Goal: Task Accomplishment & Management: Use online tool/utility

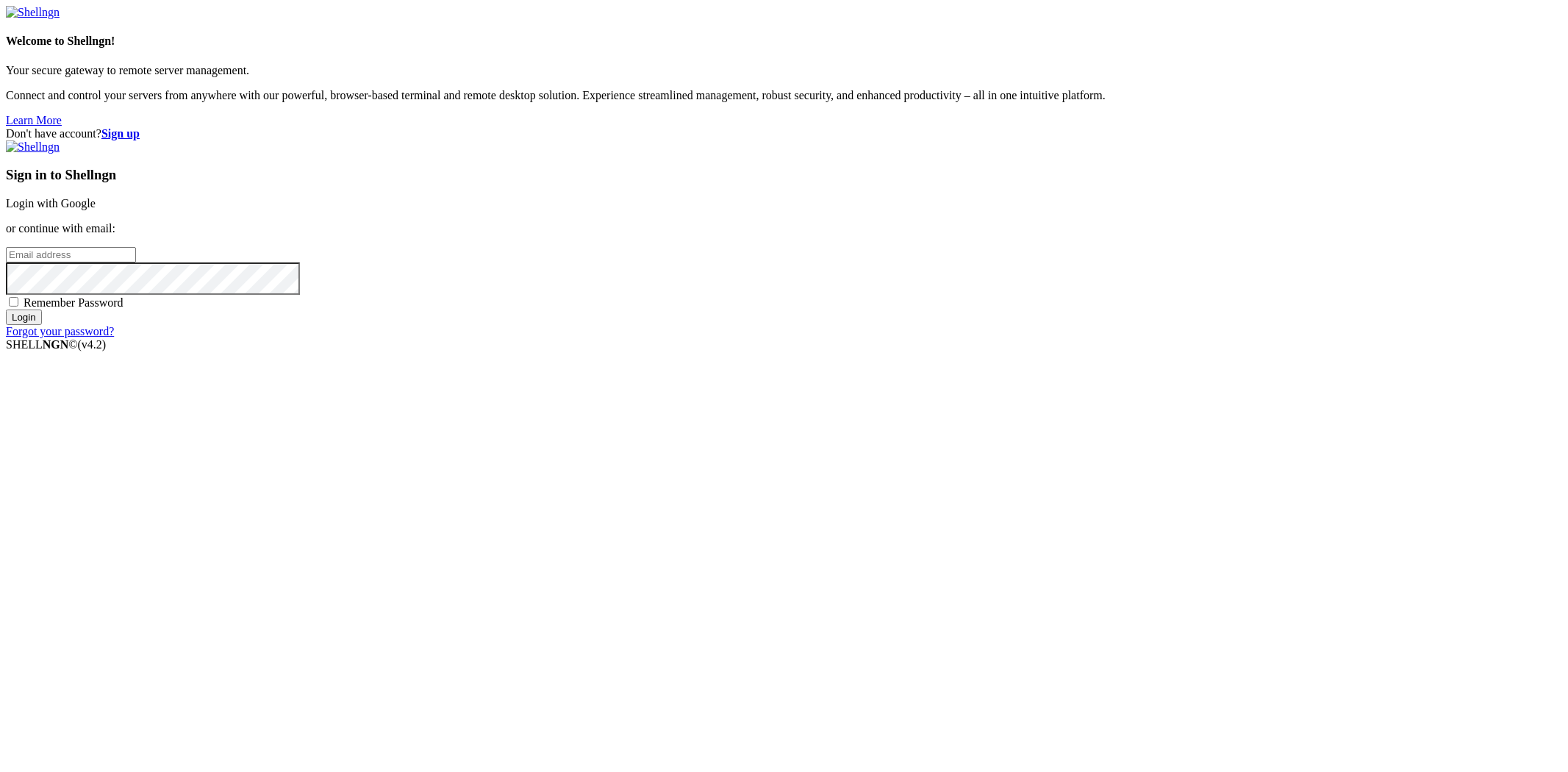
click at [95, 209] on link "Login with Google" at bounding box center [51, 203] width 90 height 13
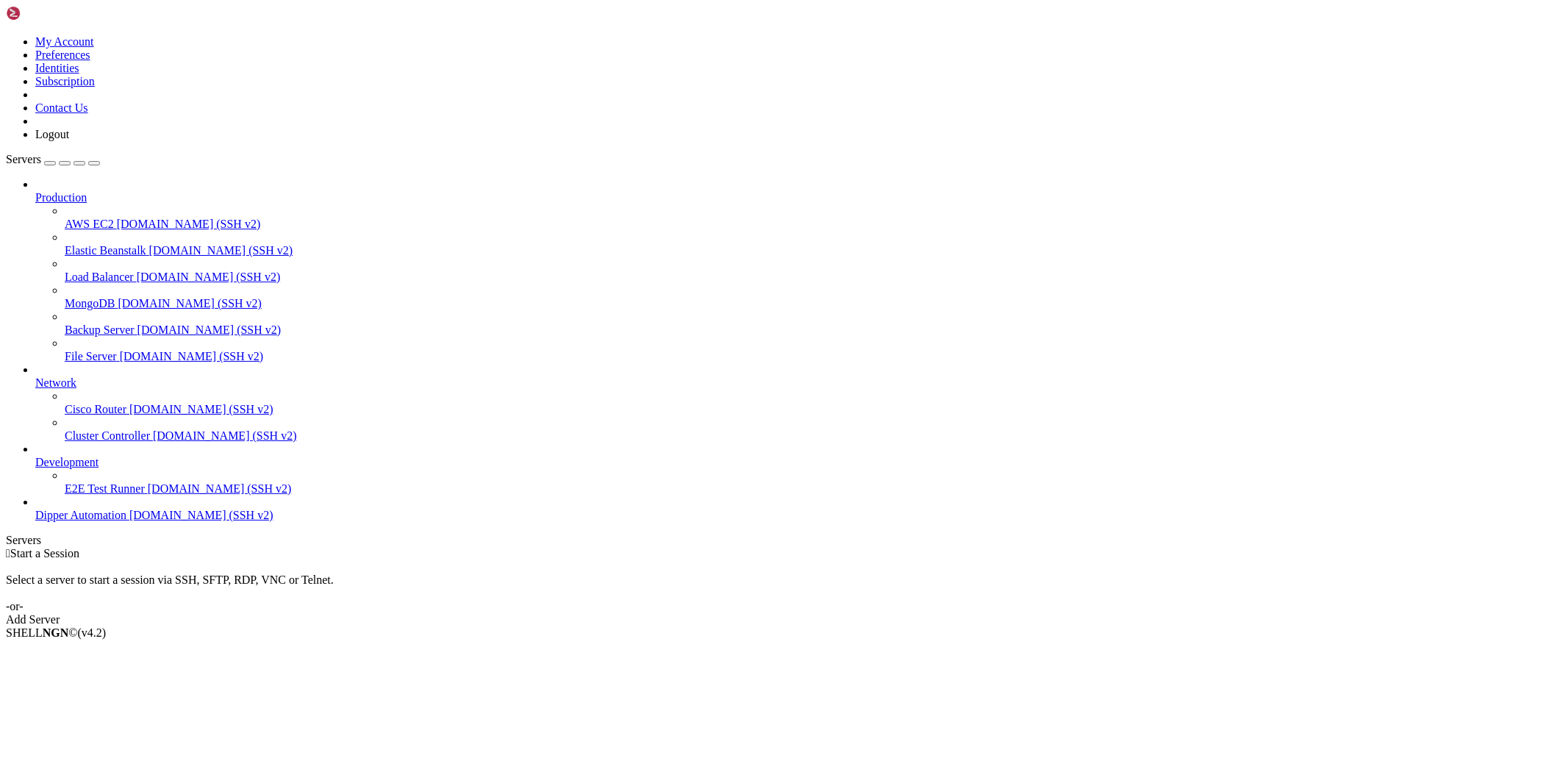
click at [130, 521] on span "[DOMAIN_NAME] (SSH v2)" at bounding box center [202, 515] width 144 height 13
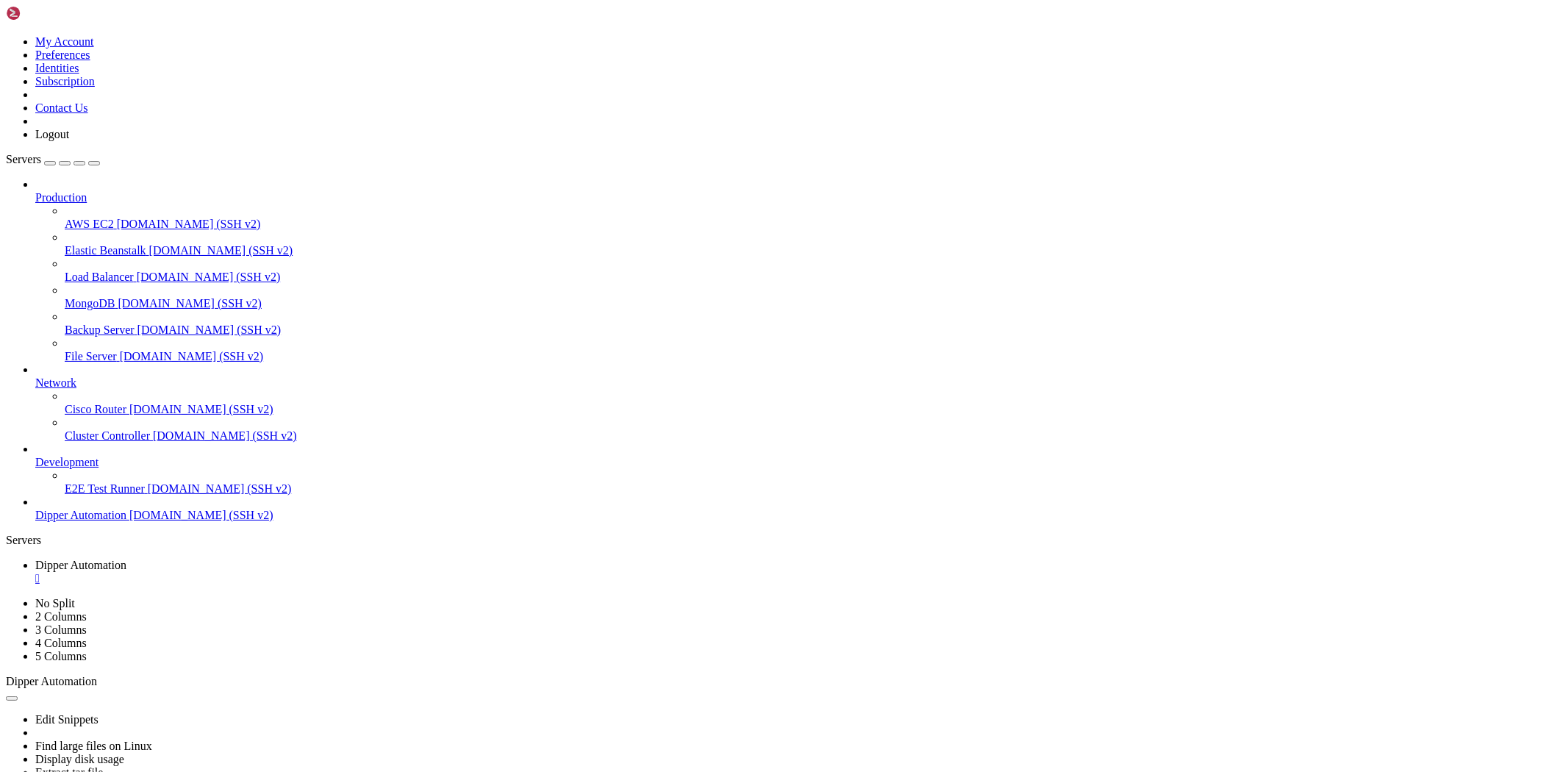
drag, startPoint x: 68, startPoint y: 1442, endPoint x: 552, endPoint y: 1161, distance: 559.7
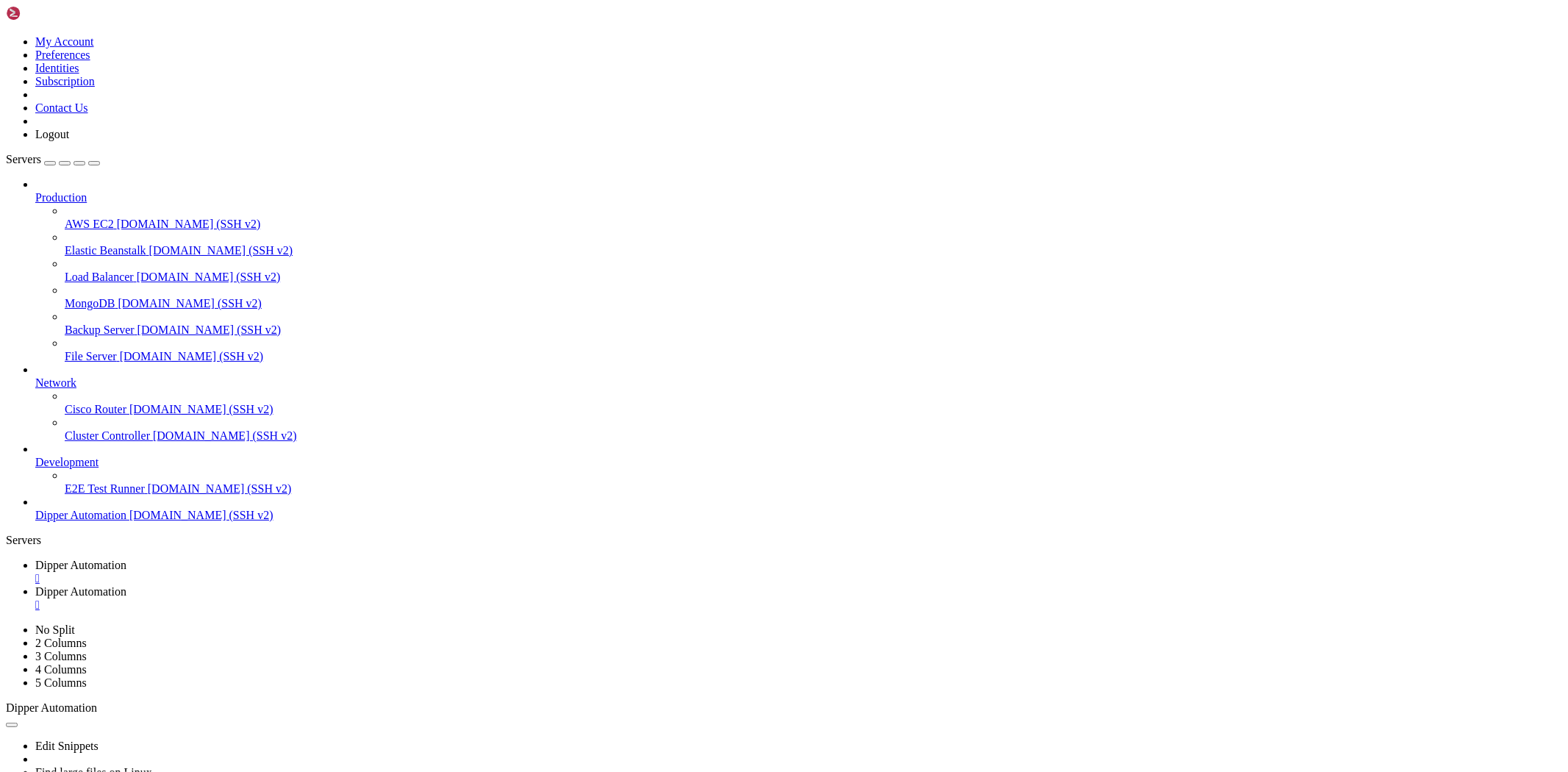
drag, startPoint x: 828, startPoint y: 216, endPoint x: 845, endPoint y: 219, distance: 17.3
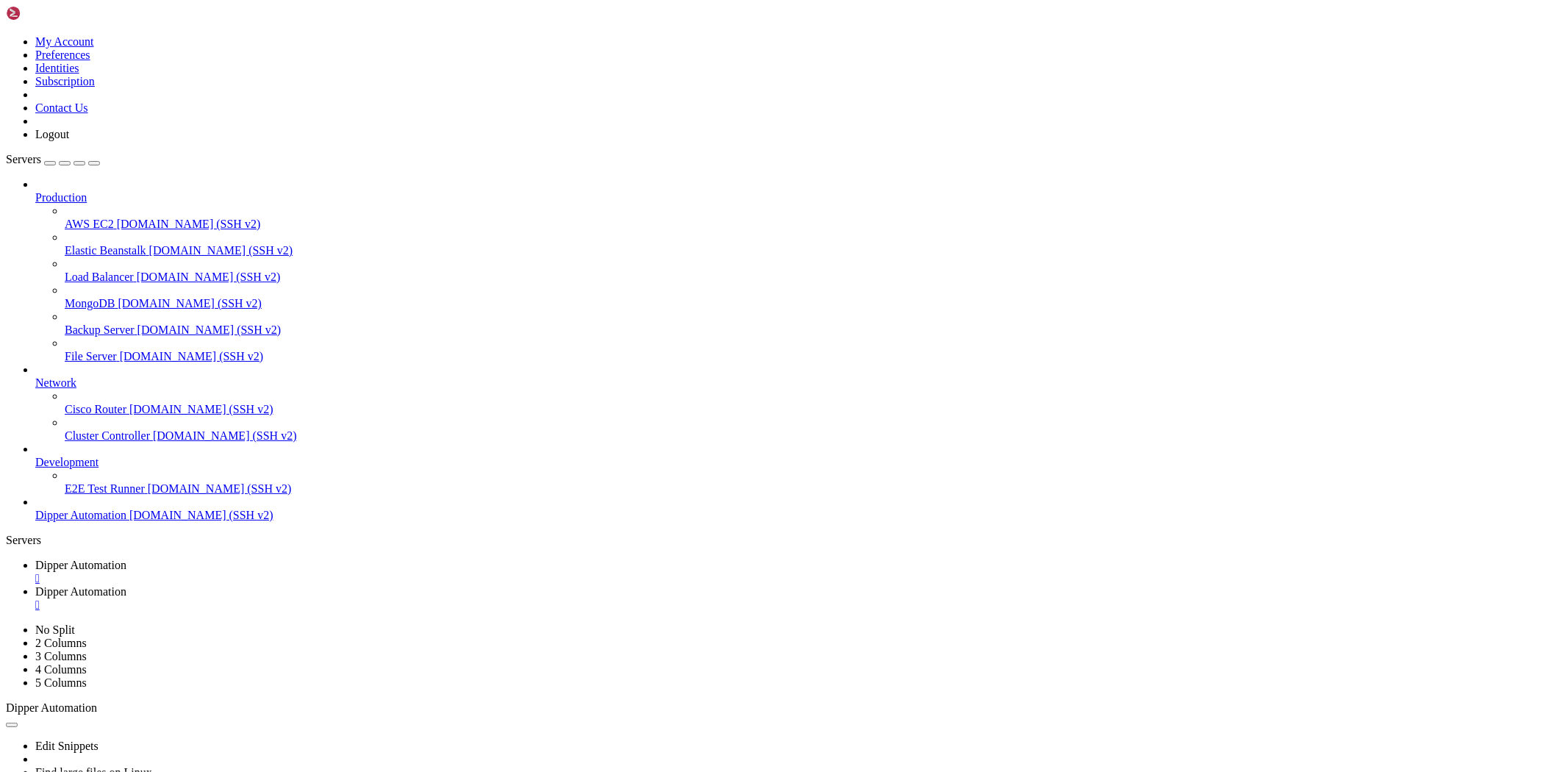
type input "/root"
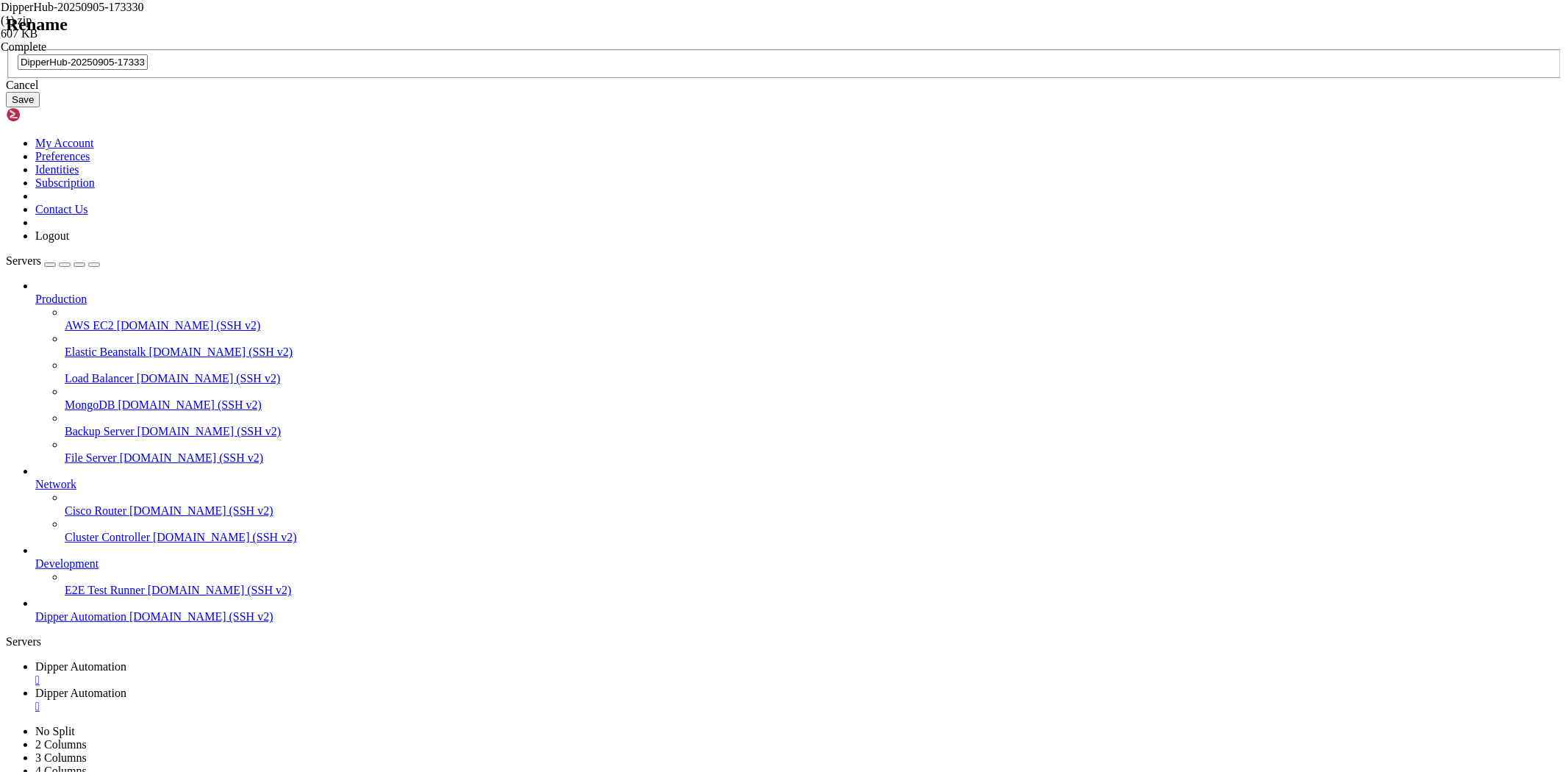
click at [148, 70] on input "DipperHub-20250905-173330 (1).zip" at bounding box center [83, 63] width 130 height 16
drag, startPoint x: 858, startPoint y: 378, endPoint x: 599, endPoint y: 391, distance: 259.3
click at [599, 108] on div "Rename DipperHub-20250905-173330 (1).zip Cancel Save" at bounding box center [784, 61] width 1556 height 93
click at [148, 70] on input "DipperHub-20250905-173330 (1).zip" at bounding box center [83, 63] width 130 height 16
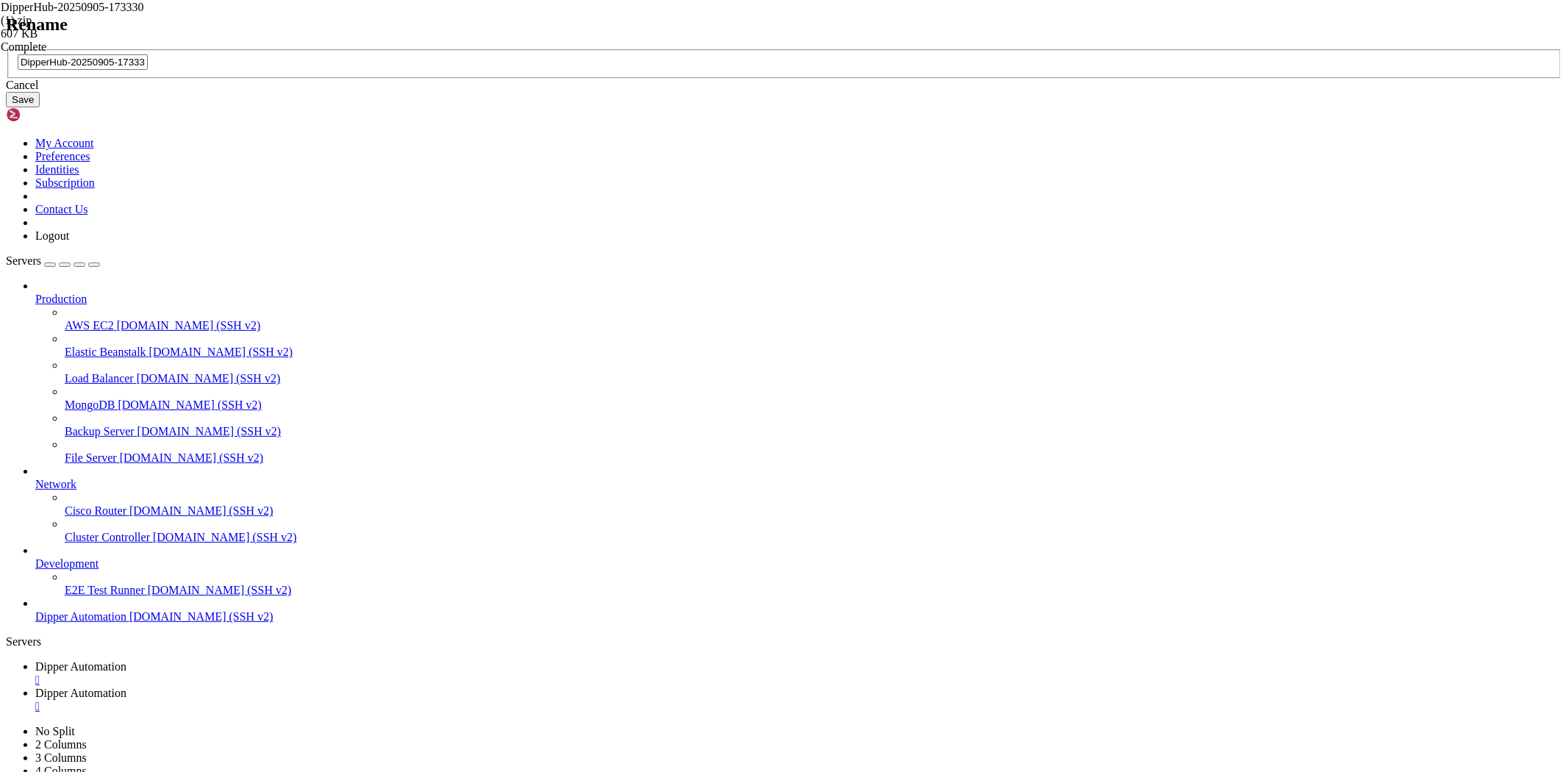
click at [148, 70] on input "DipperHub-20250905-173330 (1).zip" at bounding box center [83, 63] width 130 height 16
drag, startPoint x: 811, startPoint y: 384, endPoint x: 694, endPoint y: 391, distance: 117.2
click at [148, 70] on input "DipperHub-20250905-173330 (1).zip" at bounding box center [83, 63] width 130 height 16
type input "DipperProject.zip"
click at [40, 107] on button "Save" at bounding box center [23, 100] width 34 height 16
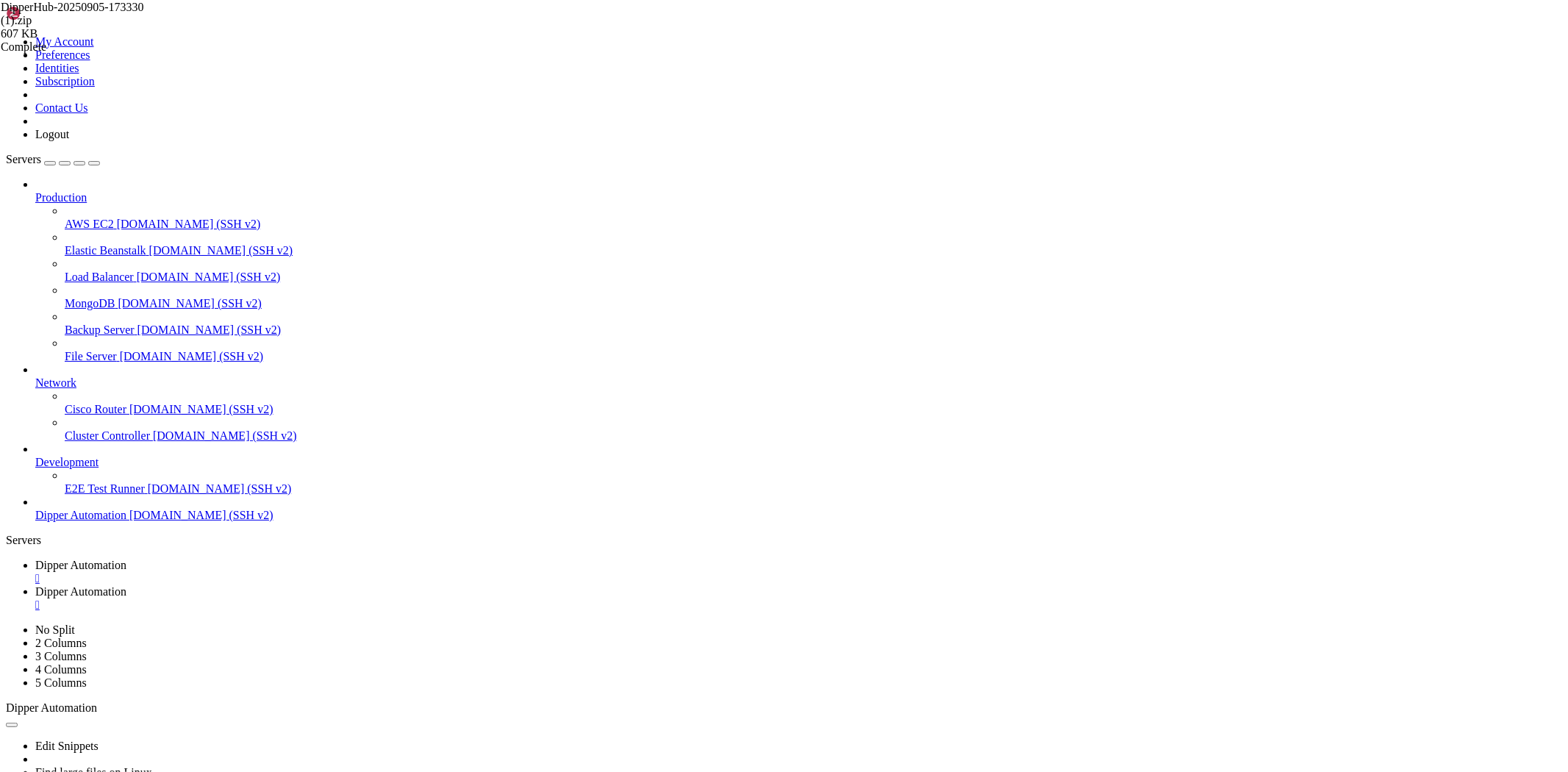
click at [127, 559] on span "Dipper Automation" at bounding box center [80, 565] width 91 height 13
click at [127, 585] on span "Dipper Automation" at bounding box center [80, 592] width 91 height 13
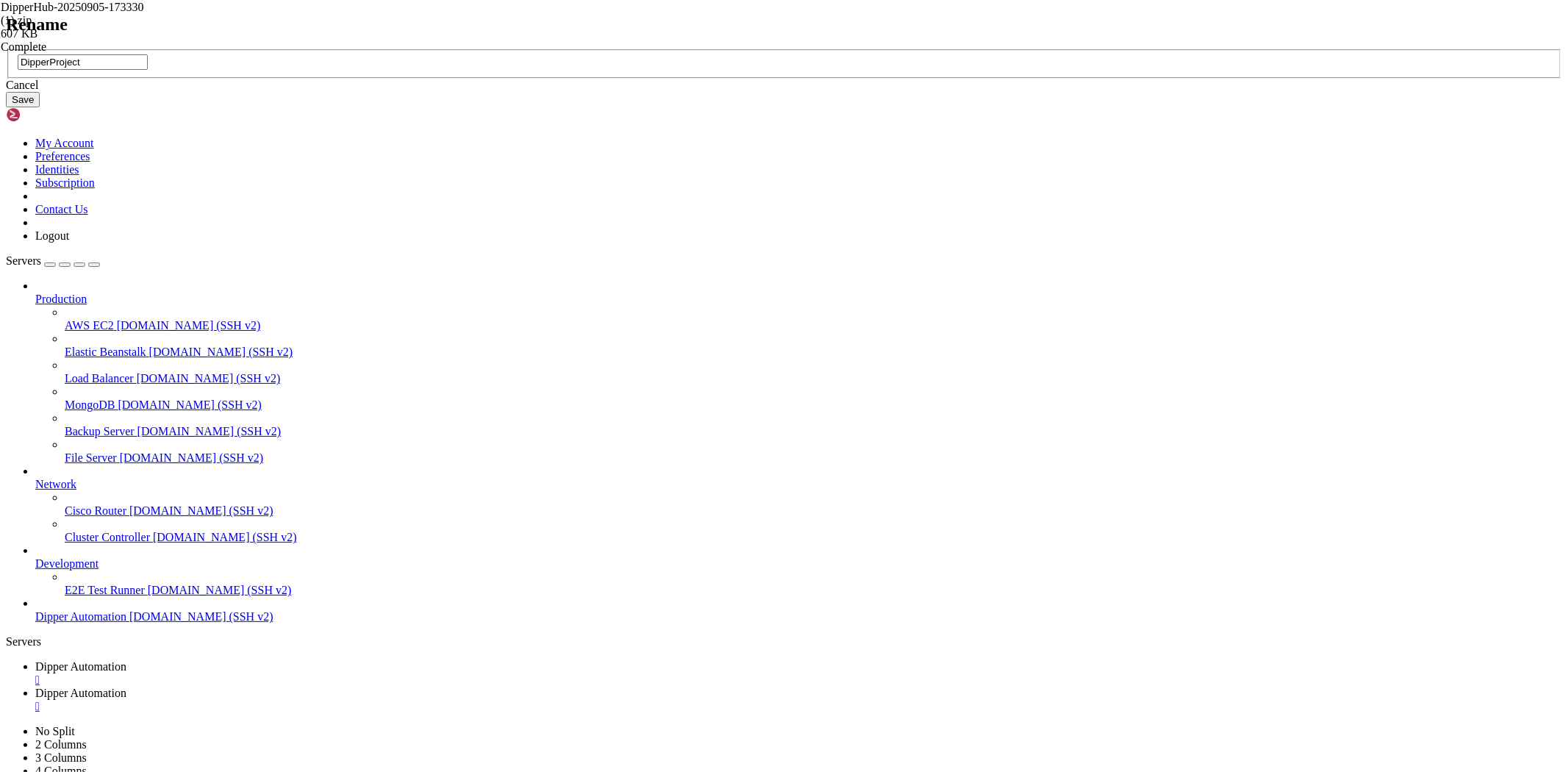
type input "DipperProject"
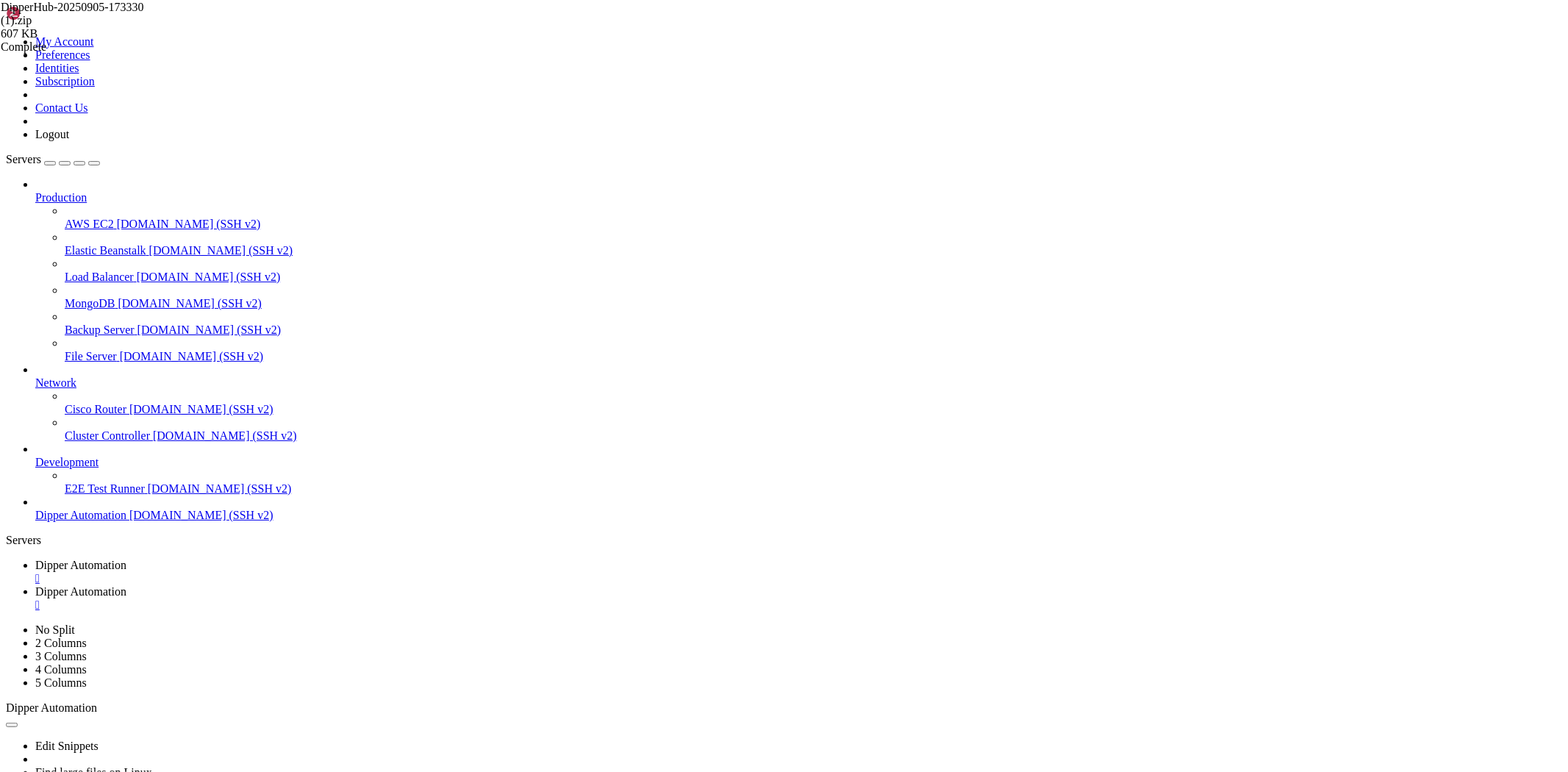
click at [243, 559] on link "Dipper Automation " at bounding box center [798, 572] width 1527 height 27
click at [127, 585] on span "Dipper Automation" at bounding box center [80, 592] width 91 height 13
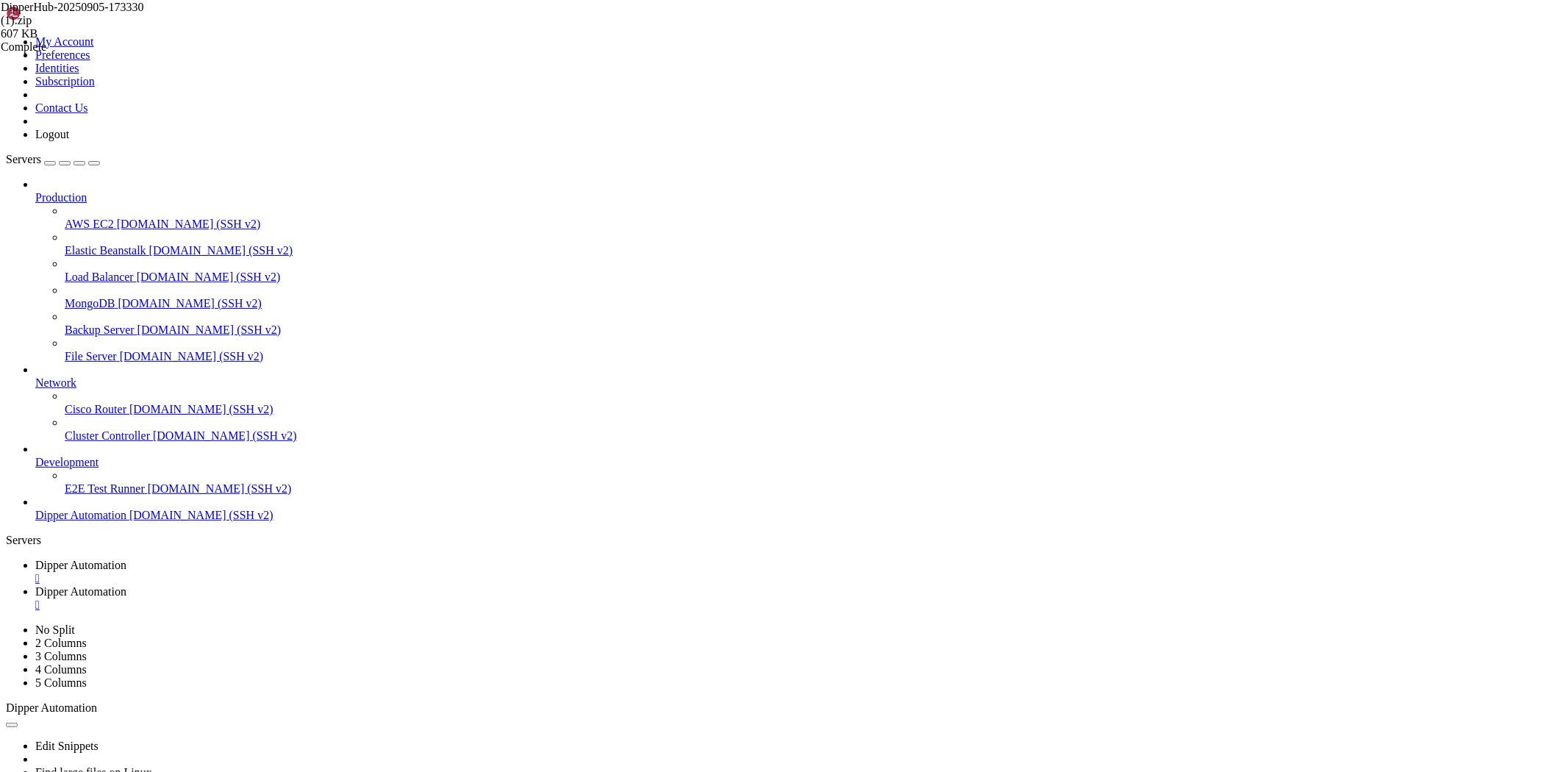
type input "/etc"
drag, startPoint x: 314, startPoint y: 59, endPoint x: 217, endPoint y: 48, distance: 97.6
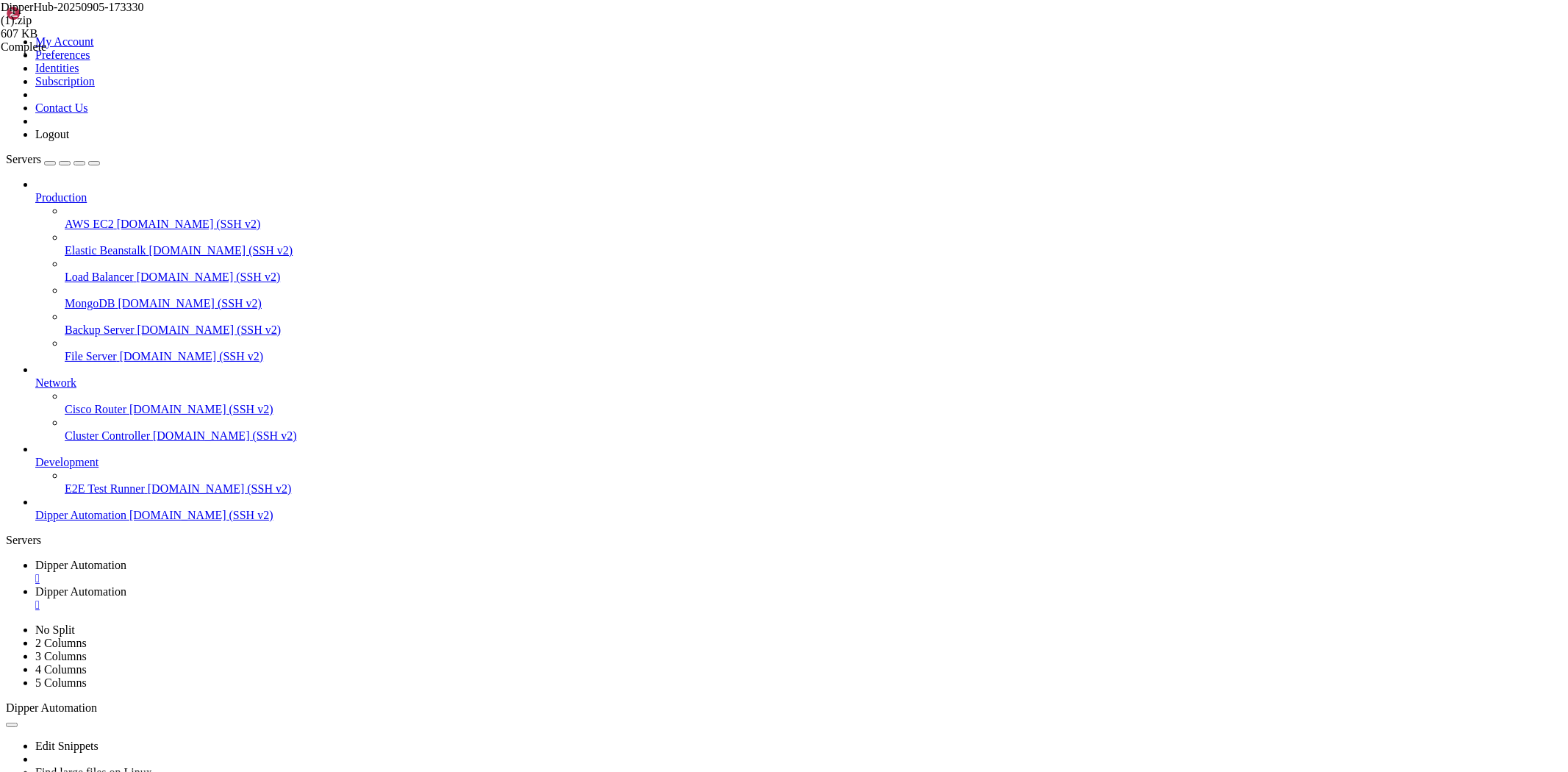
click at [259, 473] on td " nginx" at bounding box center [447, 465] width 880 height 15
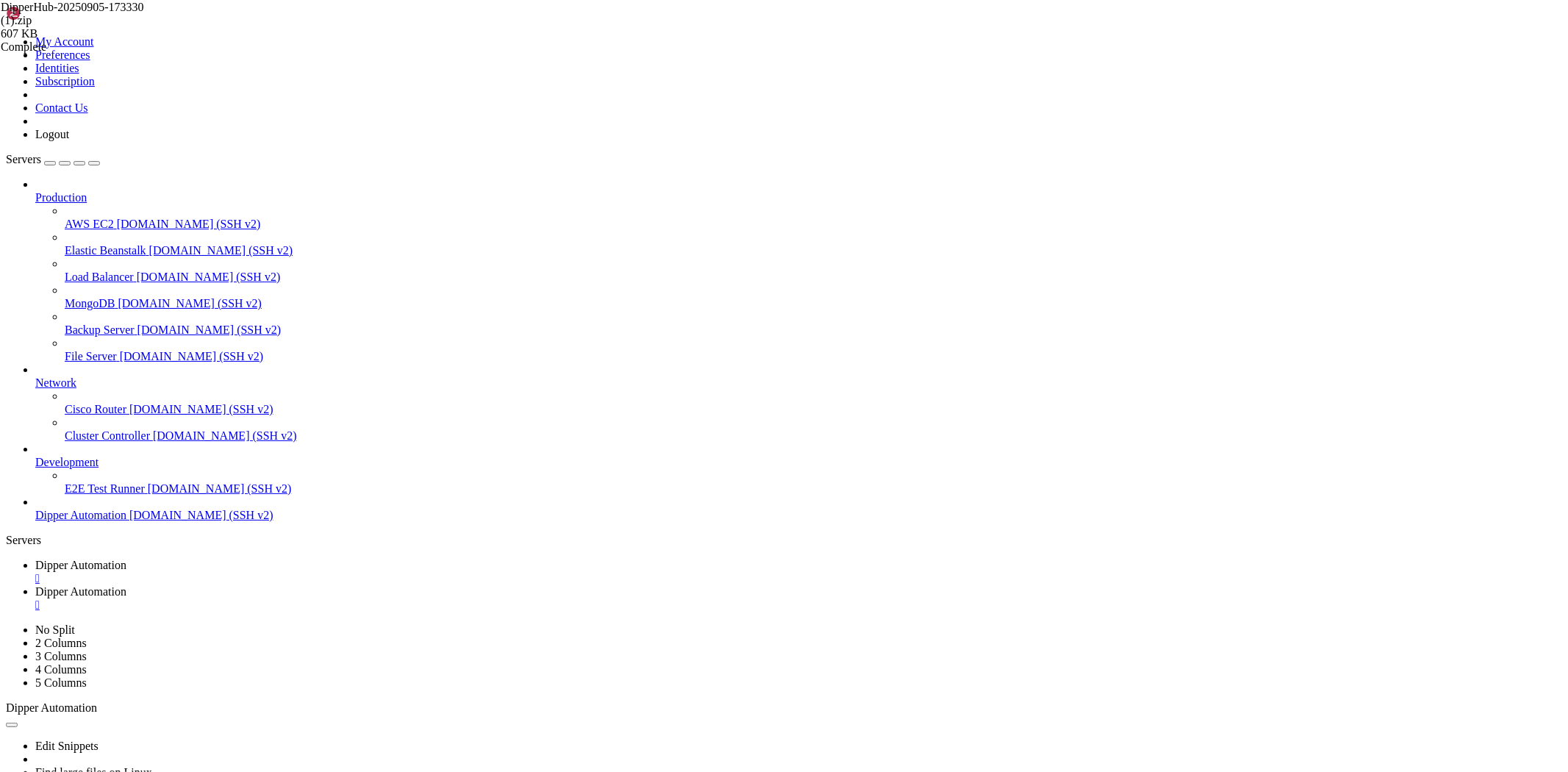
click at [259, 473] on td " nginx" at bounding box center [447, 465] width 880 height 15
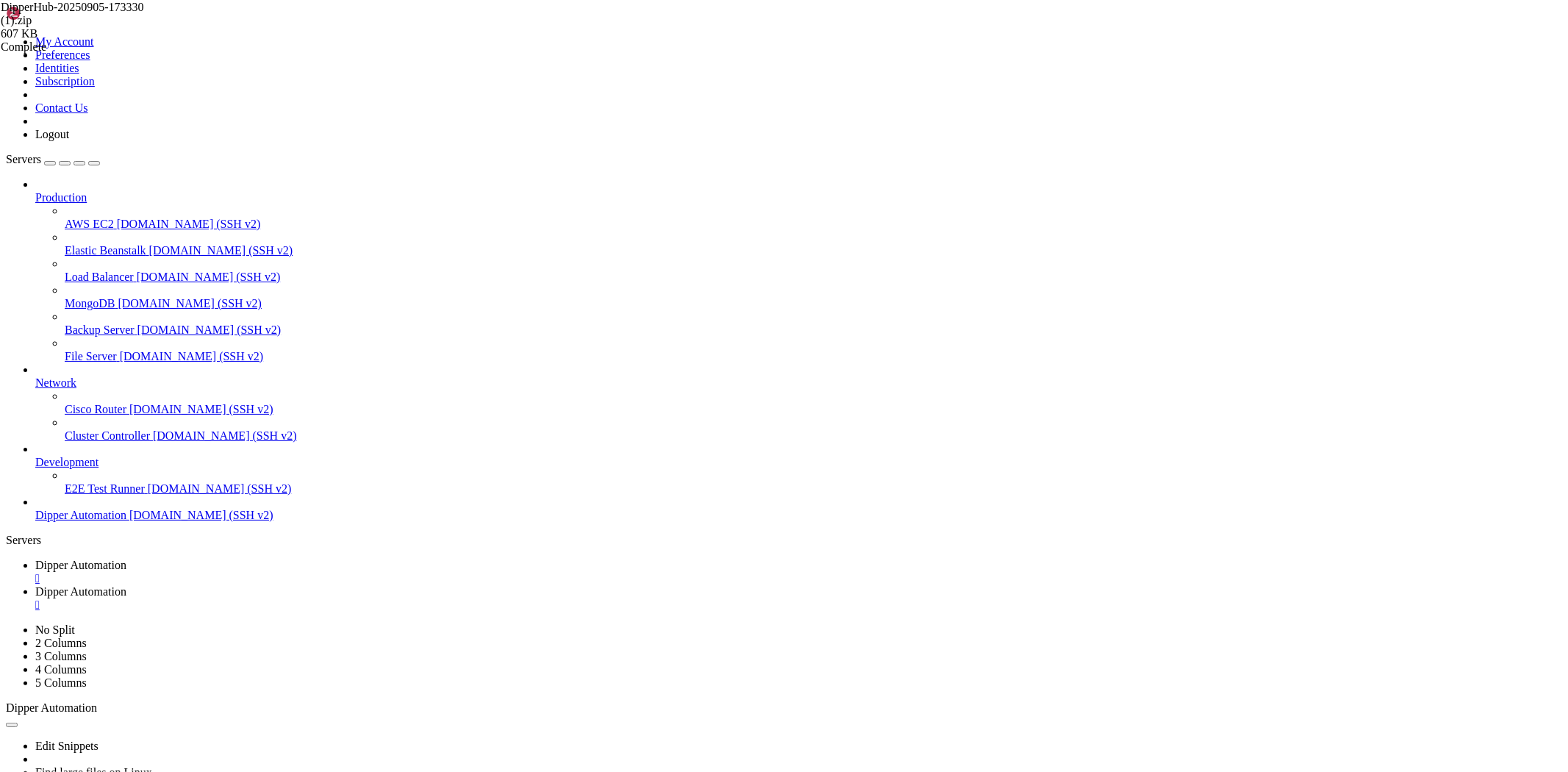
type input "/etc/nginx/sites-available"
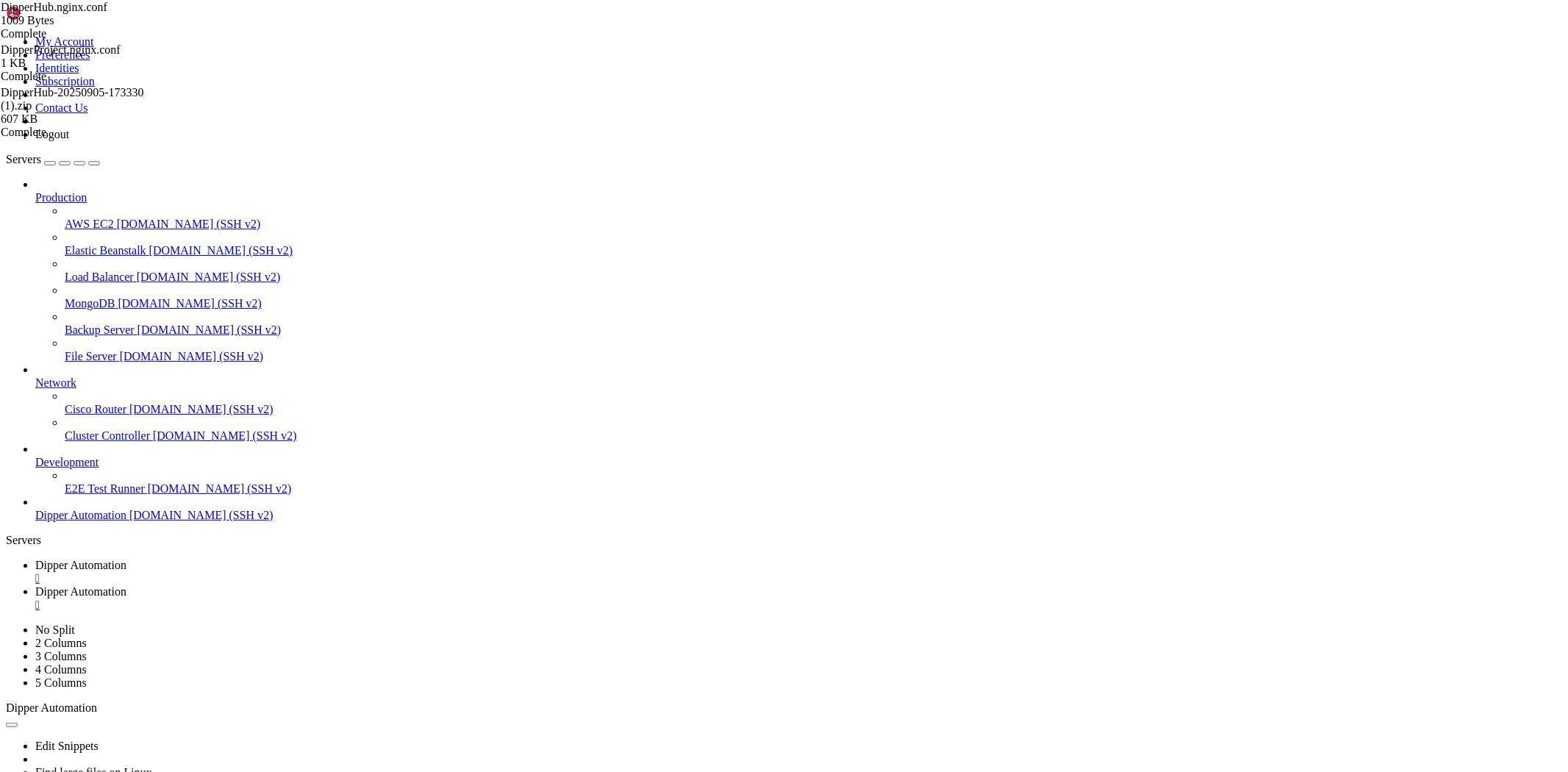
type textarea "server {"
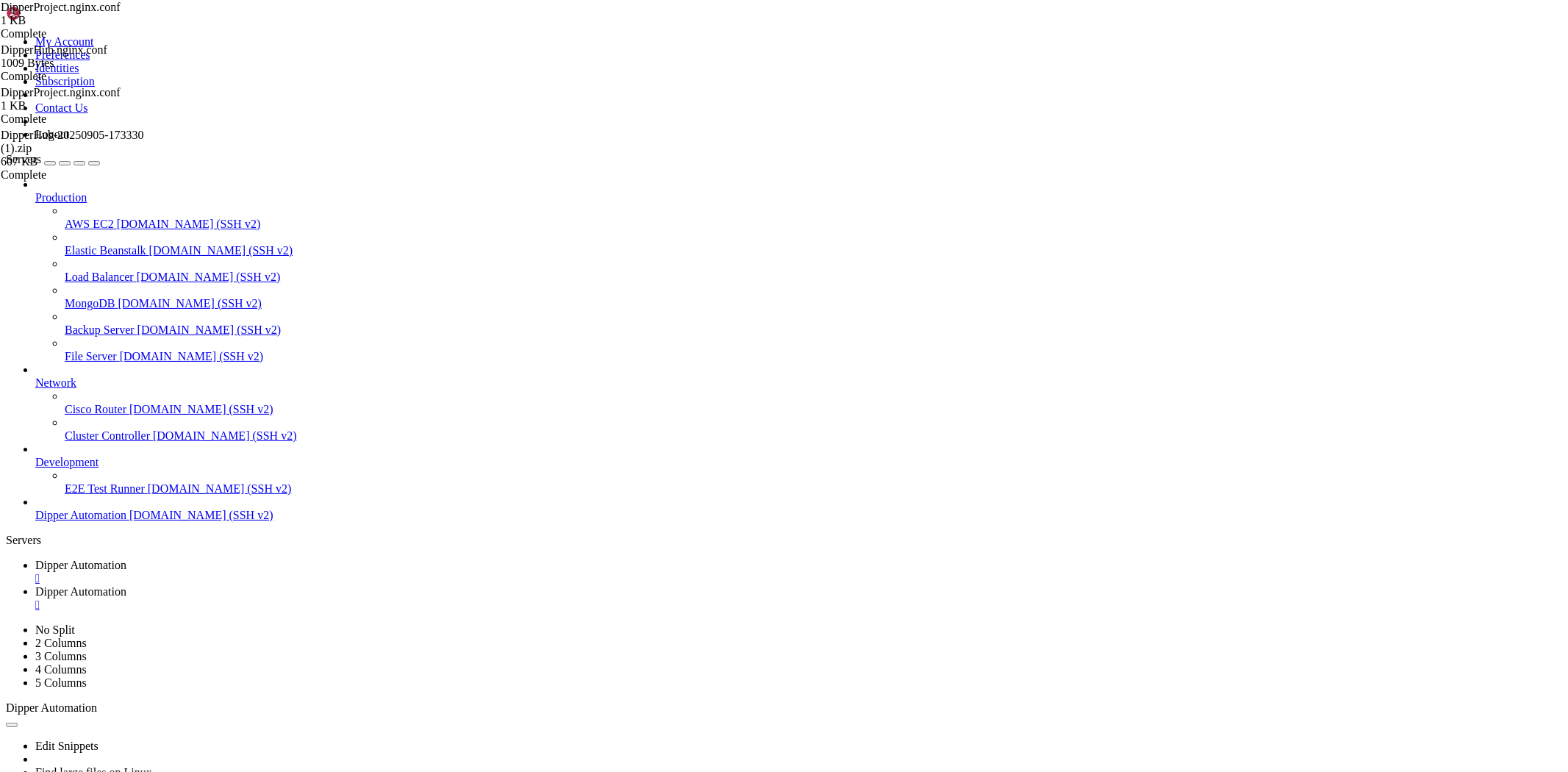
drag, startPoint x: 425, startPoint y: 174, endPoint x: 105, endPoint y: 108, distance: 326.7
type textarea "# === Arquivos estáticos de /public (raiz do site) === # URL /arquivo.png -> /r…"
type textarea "server_name [DOMAIN_NAME];"
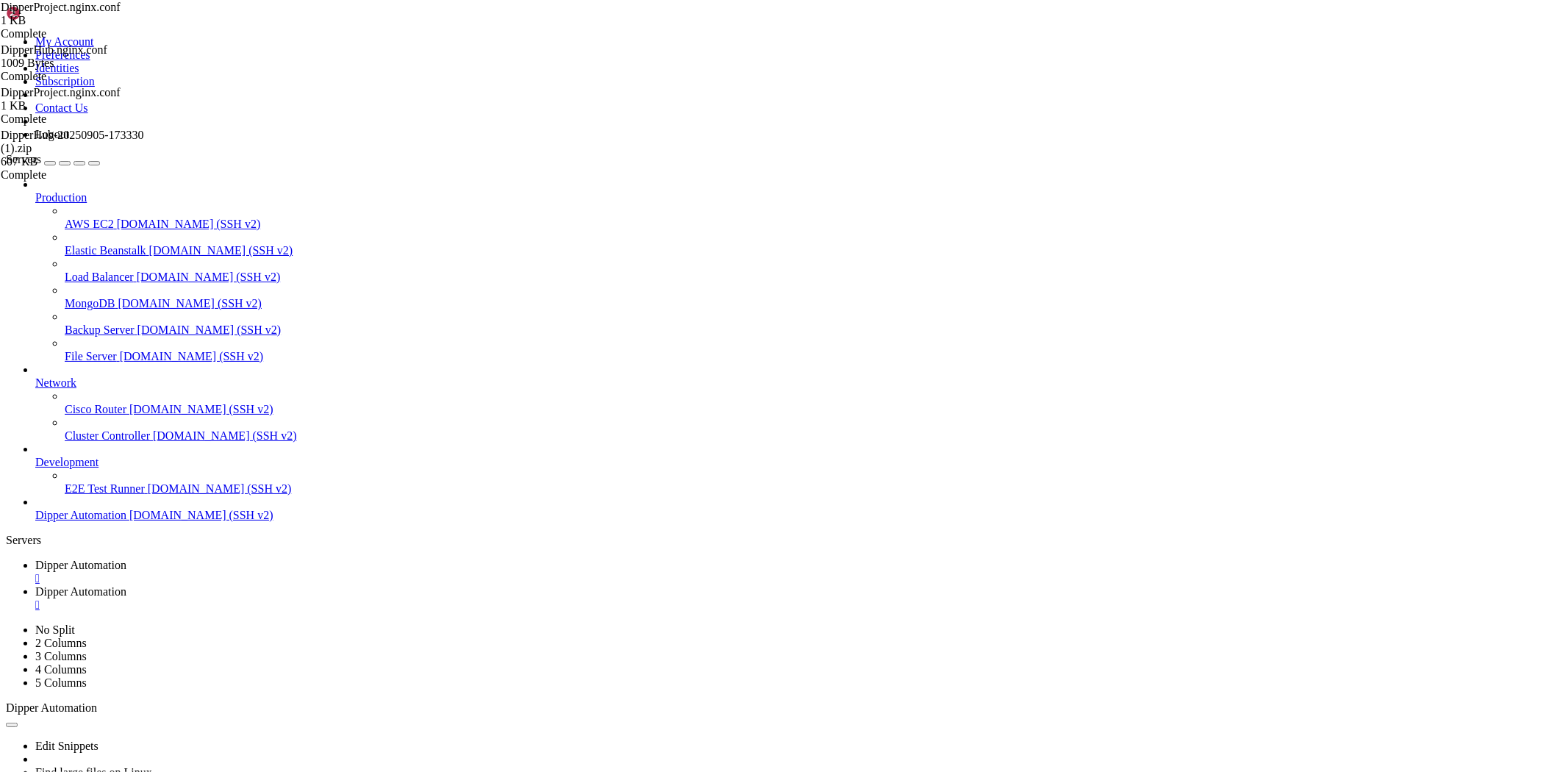
click at [221, 559] on link "Dipper Automation " at bounding box center [798, 572] width 1527 height 27
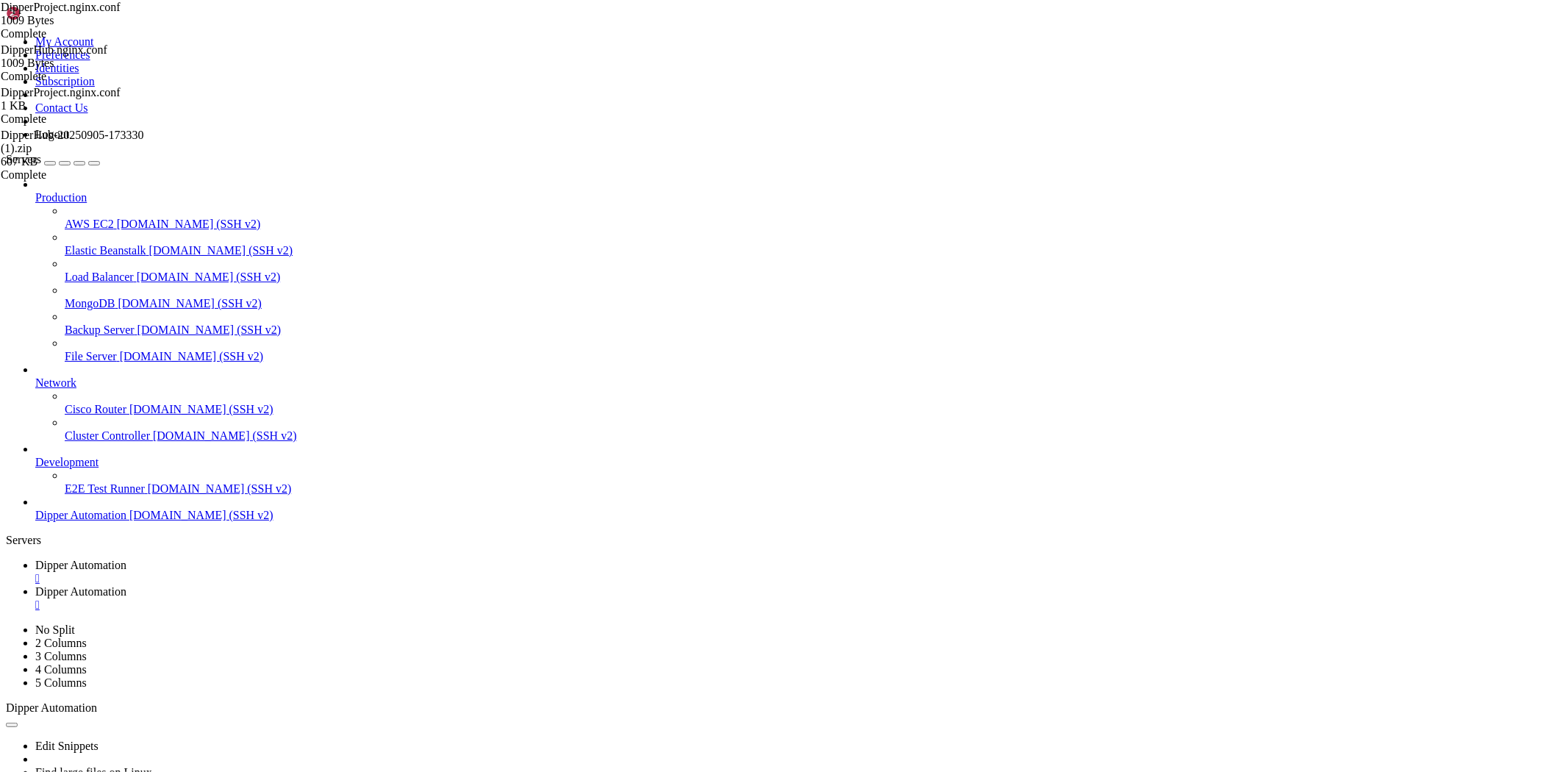
scroll to position [5149, 0]
click at [379, 714] on div "Edit Snippets Find large files on Linux Display disk usage Extract tar file Vie…" at bounding box center [784, 780] width 1556 height 131
click at [127, 585] on span "Dipper Automation" at bounding box center [80, 592] width 91 height 13
click at [229, 559] on link "Dipper Automation " at bounding box center [798, 572] width 1527 height 27
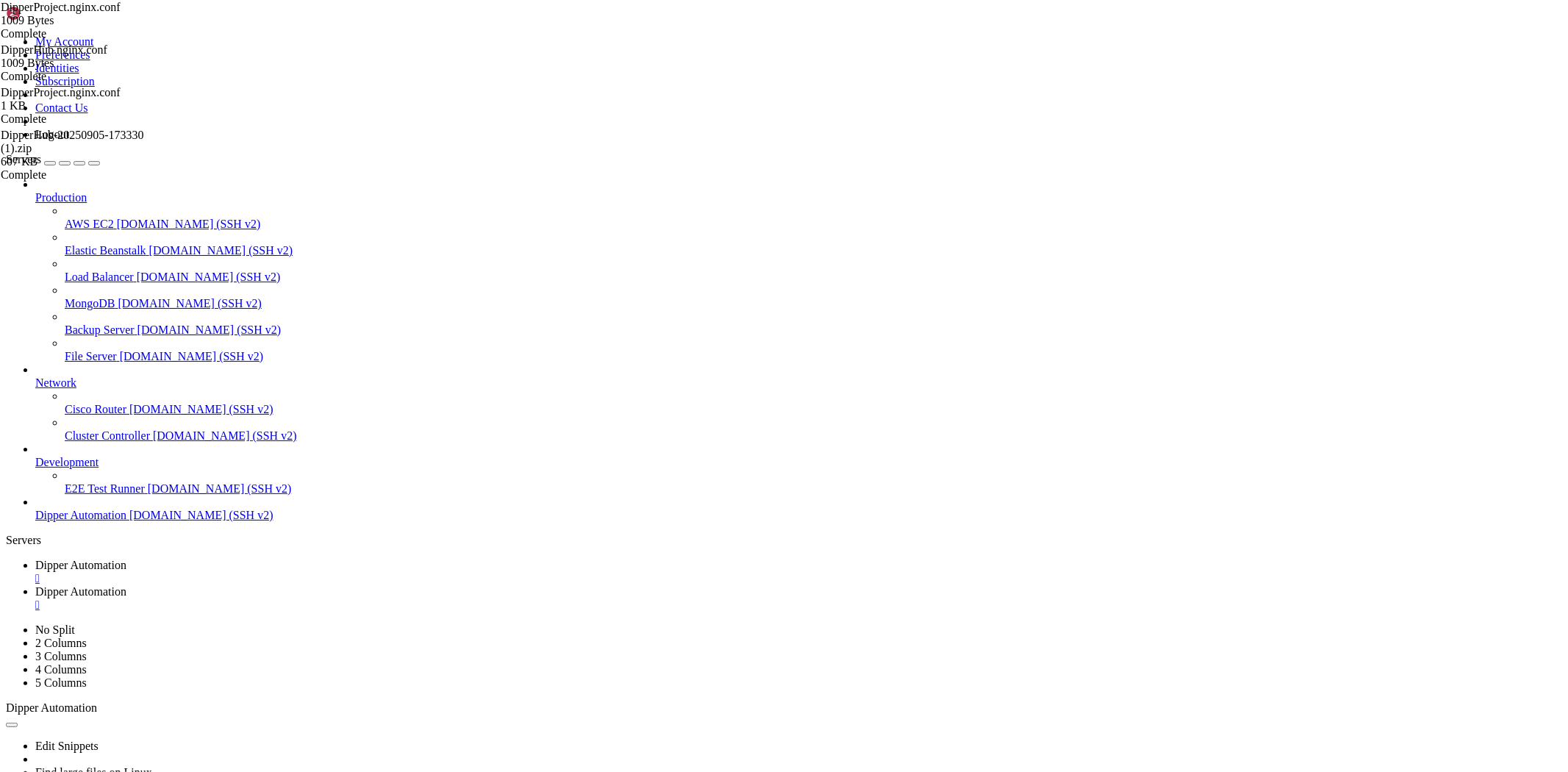
scroll to position [5760, 0]
click at [127, 585] on span "Dipper Automation" at bounding box center [80, 592] width 91 height 13
drag, startPoint x: 234, startPoint y: 52, endPoint x: 913, endPoint y: 9, distance: 680.4
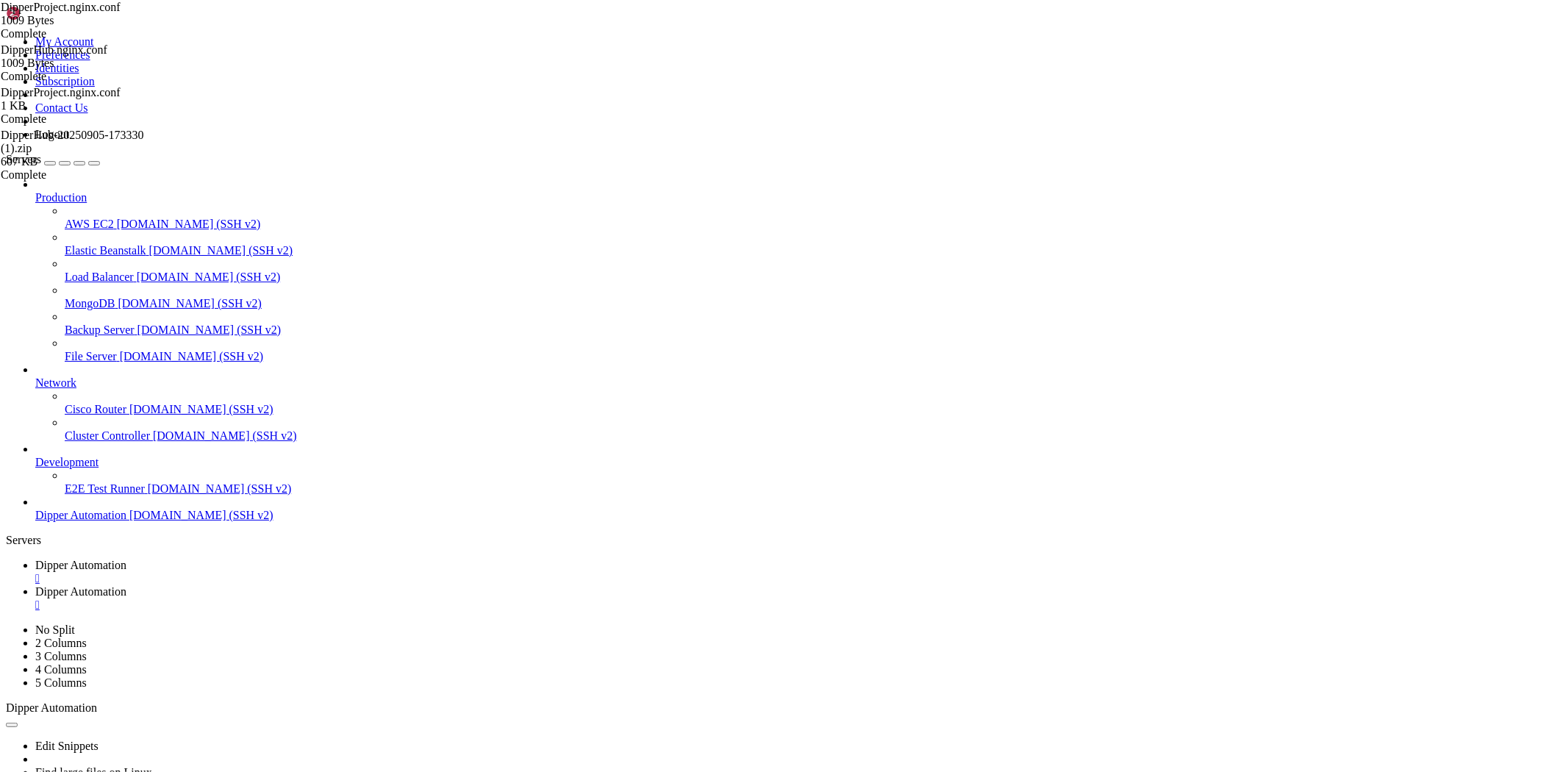
type input "/root/DipperProject/backend"
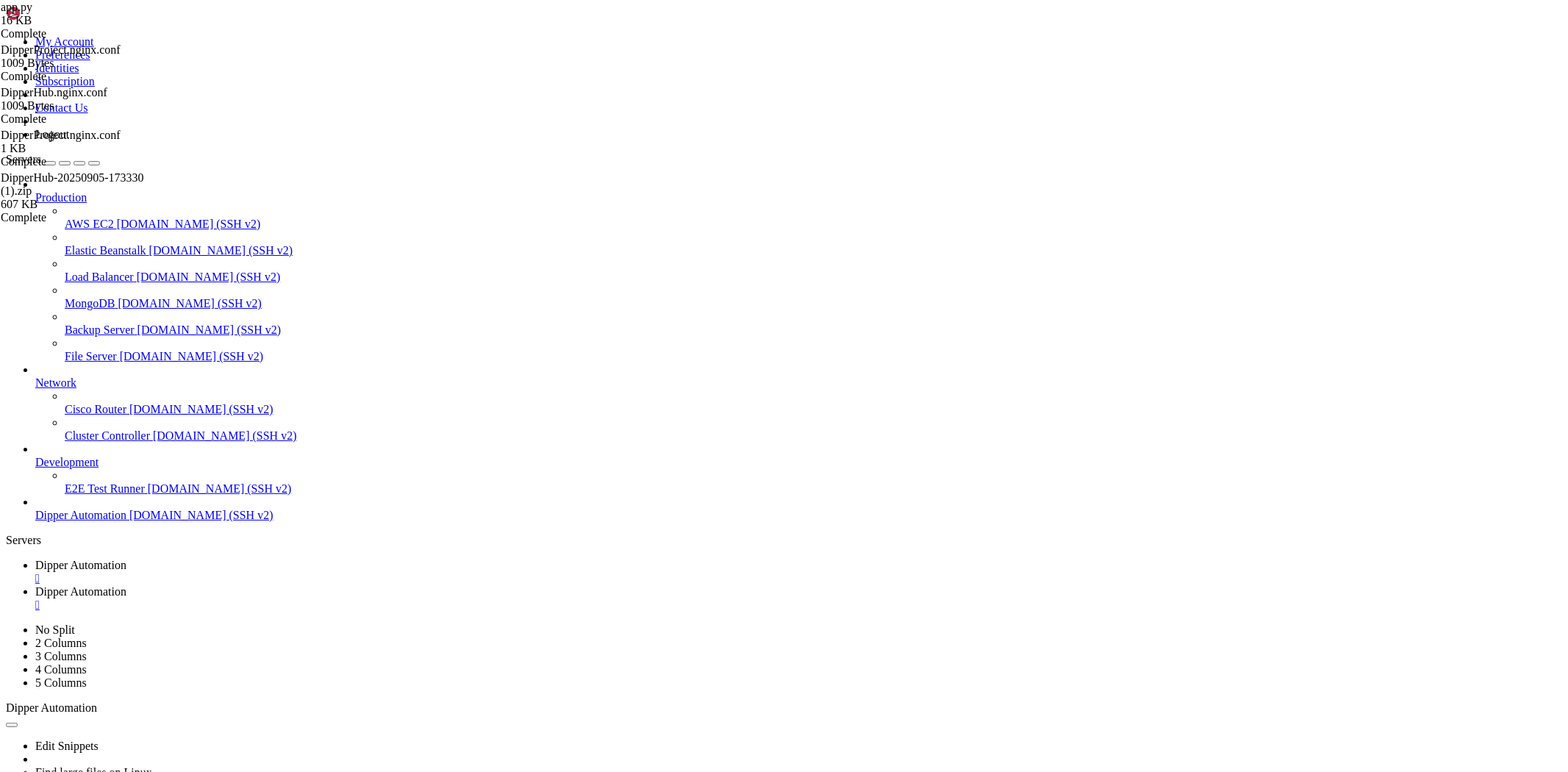
type textarea "port = int(os.environ.get('BACKEND_PORT', 2101))"
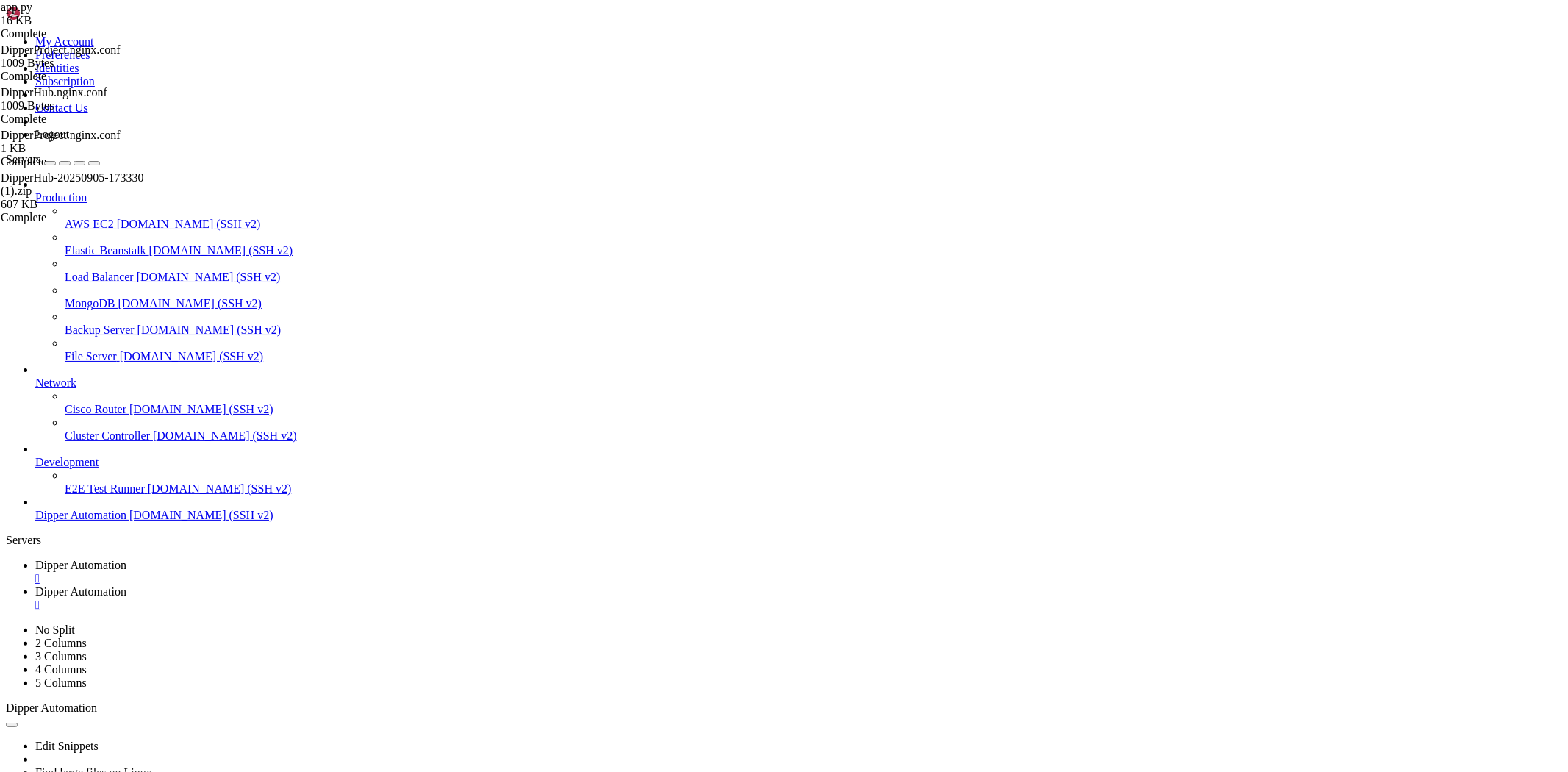
click at [127, 559] on span "Dipper Automation" at bounding box center [80, 565] width 91 height 13
click at [359, 585] on link "Dipper Automation " at bounding box center [798, 599] width 1527 height 27
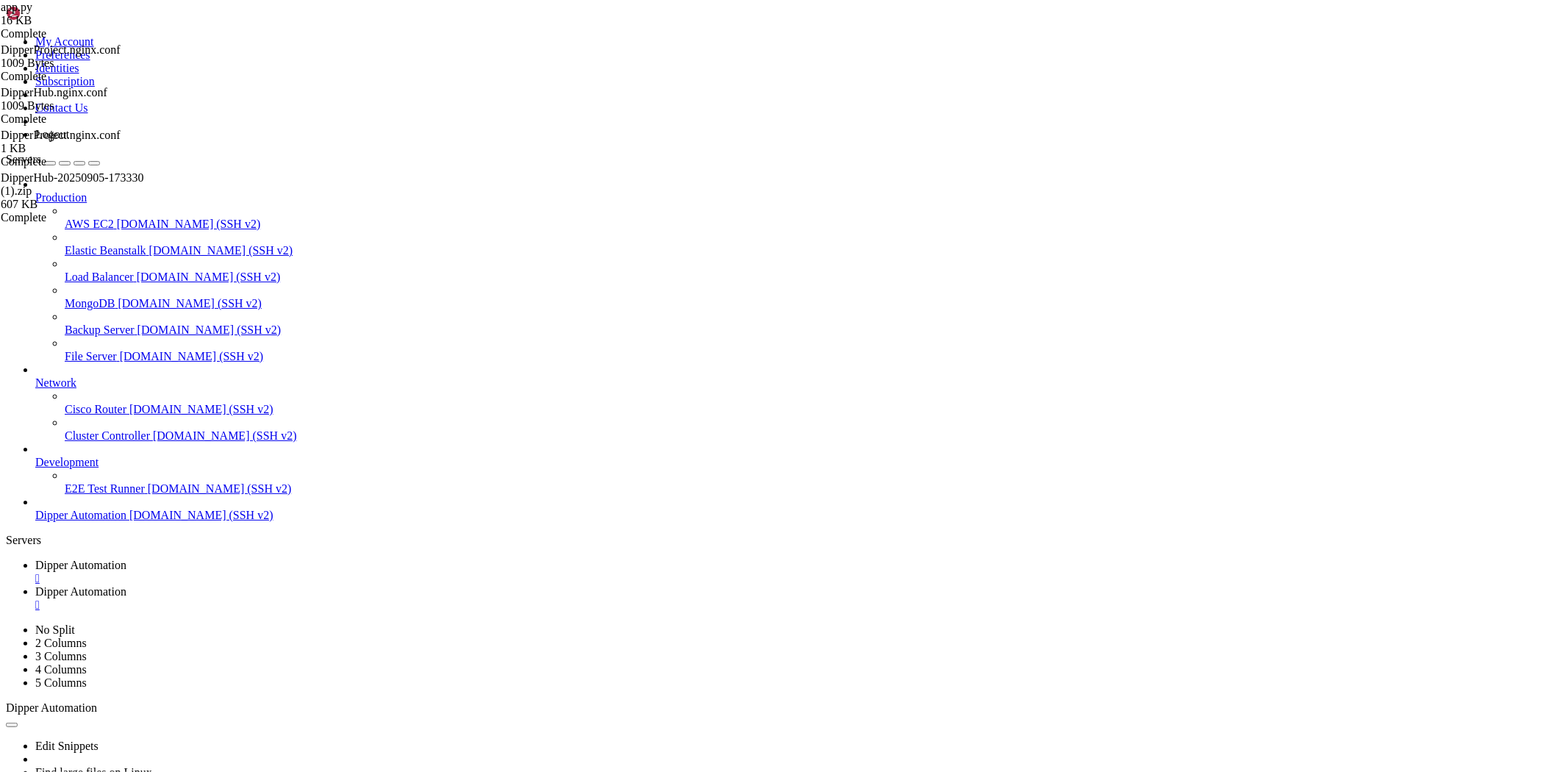
scroll to position [0, 0]
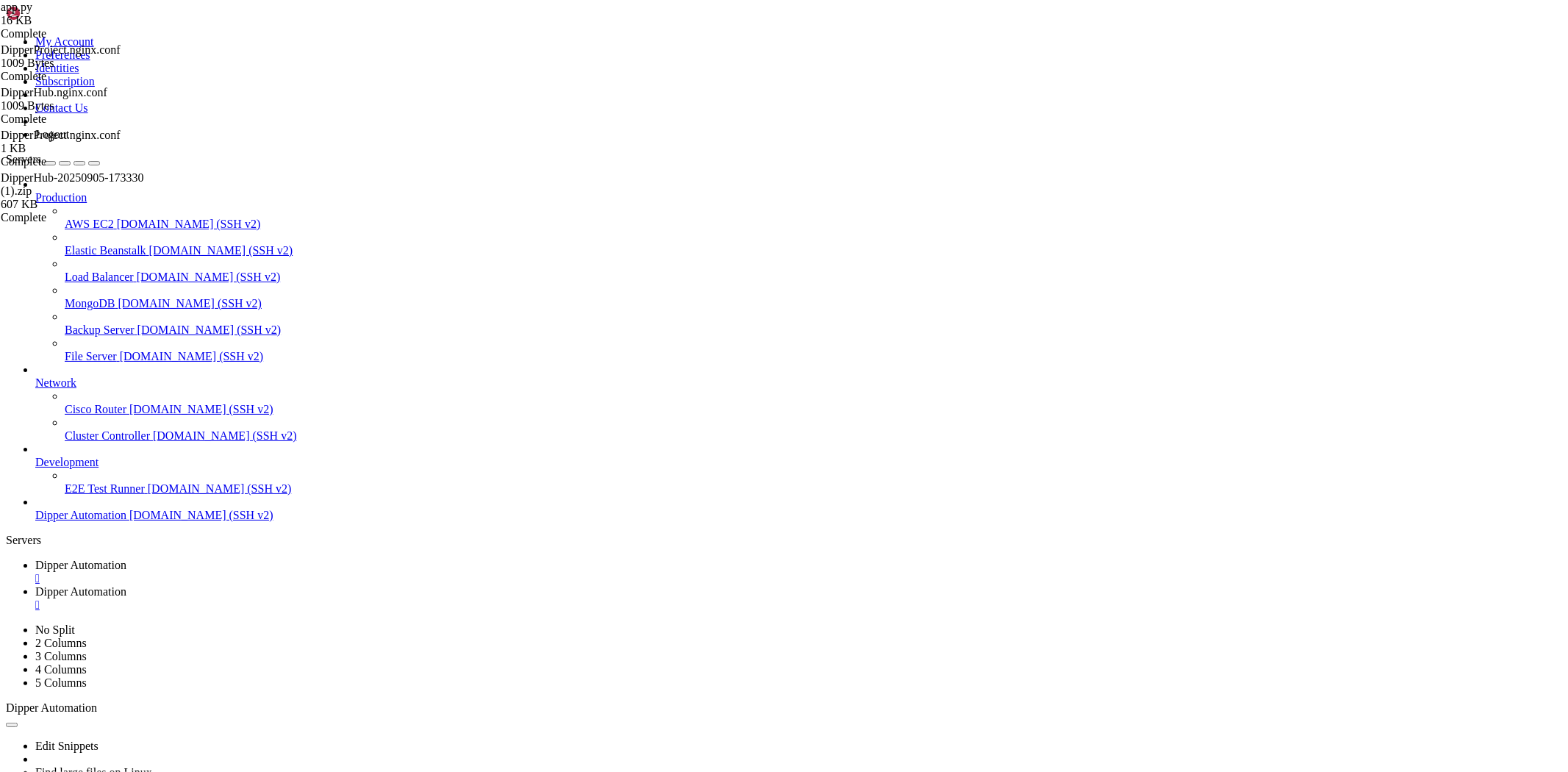
type input "/root/DipperProject/scripts"
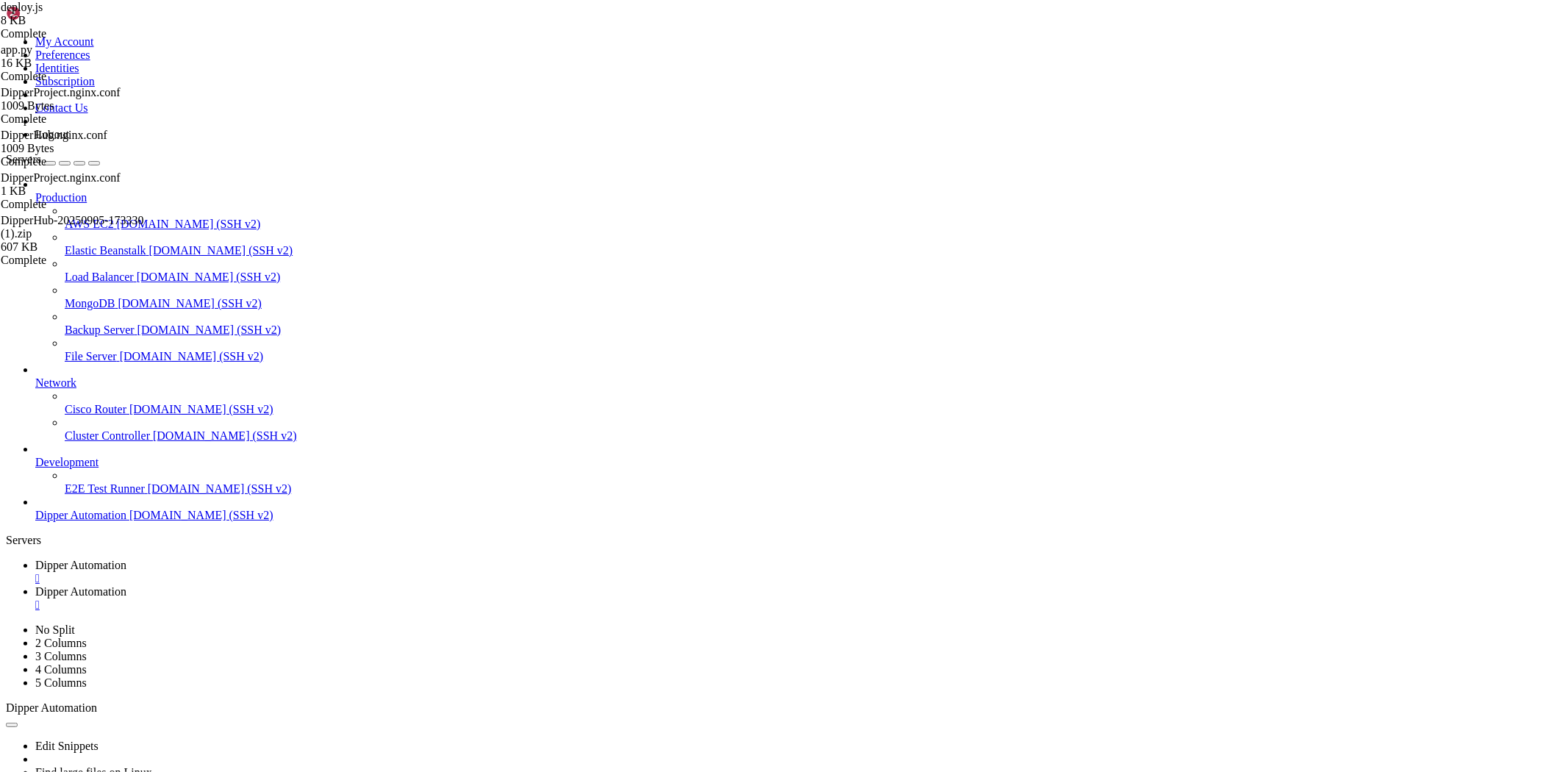
drag, startPoint x: 482, startPoint y: 486, endPoint x: 509, endPoint y: 478, distance: 28.2
drag, startPoint x: 446, startPoint y: 476, endPoint x: 470, endPoint y: 473, distance: 24.2
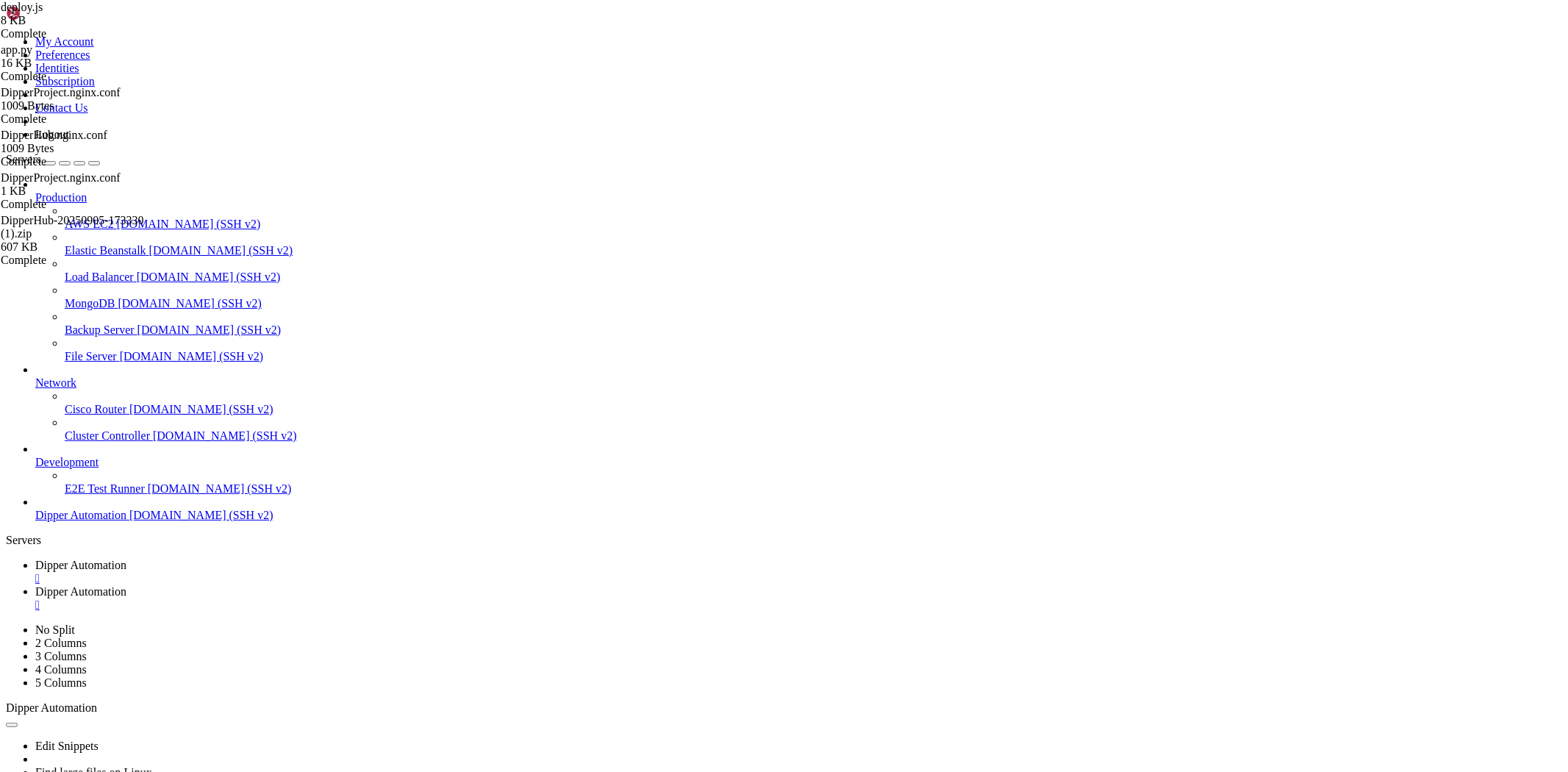
scroll to position [0, 20]
drag, startPoint x: 480, startPoint y: 484, endPoint x: 718, endPoint y: 491, distance: 238.1
type textarea "console.log("🔧 NEXT_PUBLIC_API_URL atualizado para '[DOMAIN_NAME]' em .[DOMAIN_…"
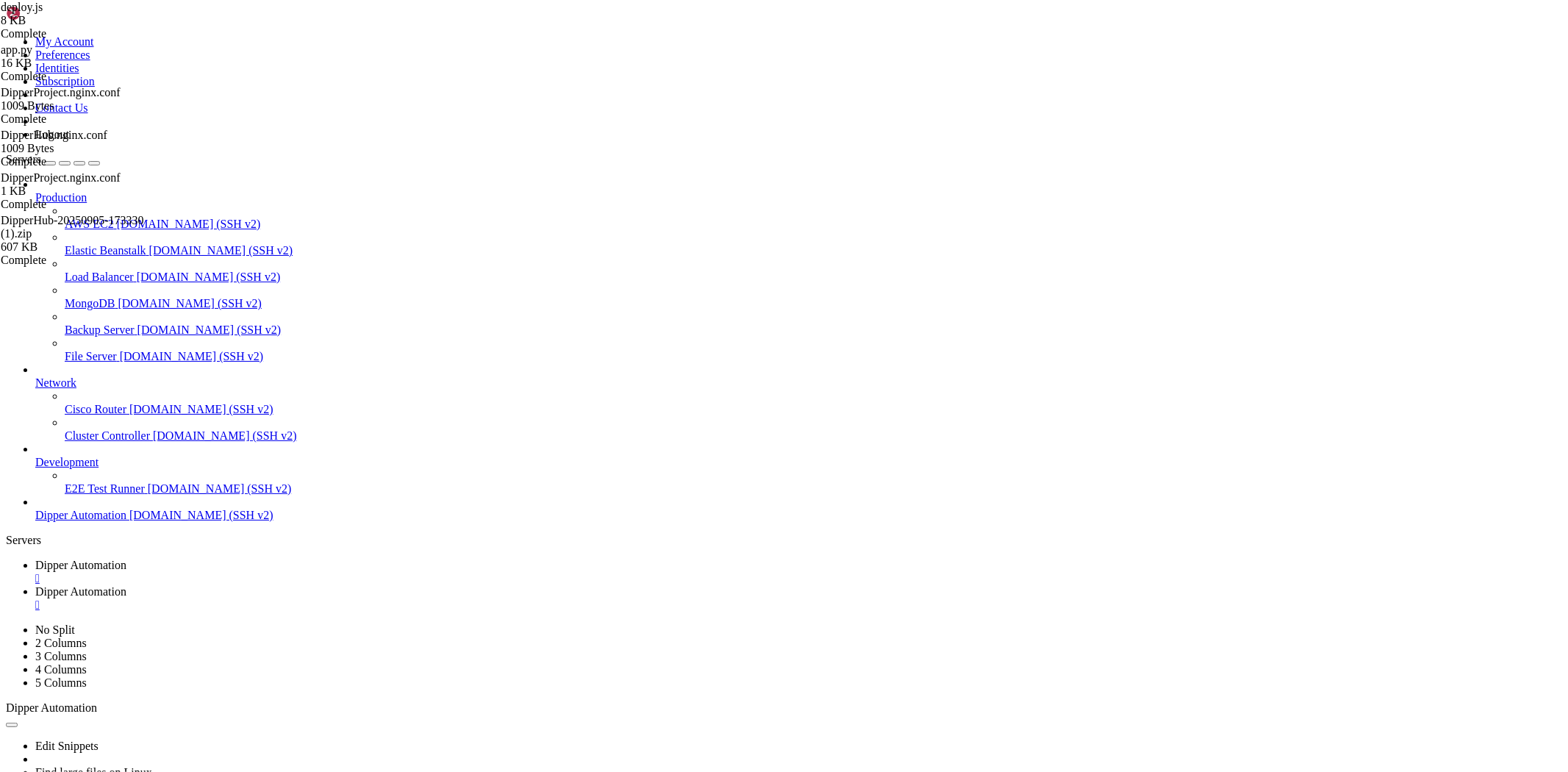
drag, startPoint x: 252, startPoint y: 32, endPoint x: 272, endPoint y: 46, distance: 24.4
click at [258, 559] on link "Dipper Automation " at bounding box center [798, 572] width 1527 height 27
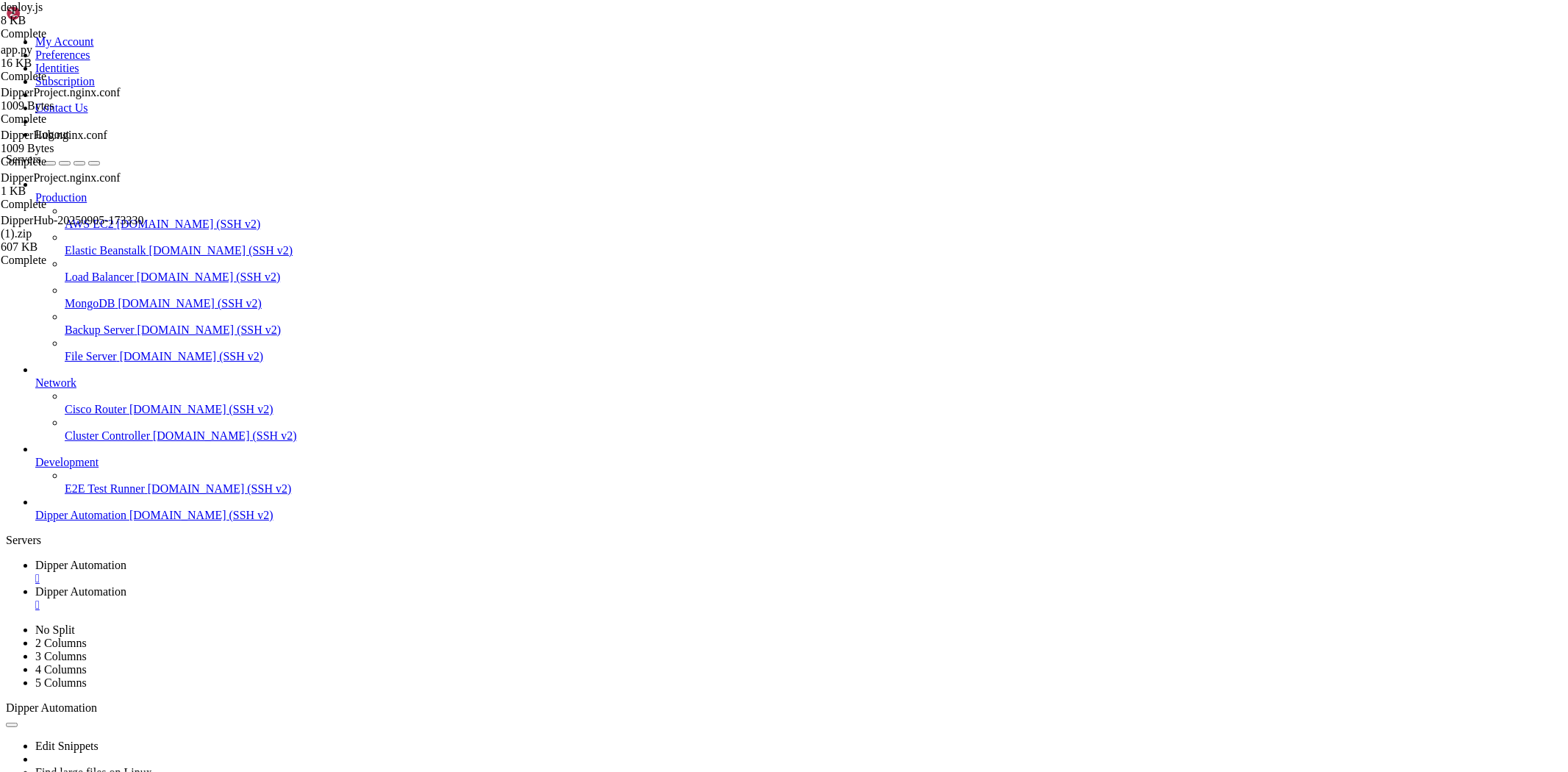
click at [127, 585] on span "Dipper Automation" at bounding box center [80, 592] width 91 height 13
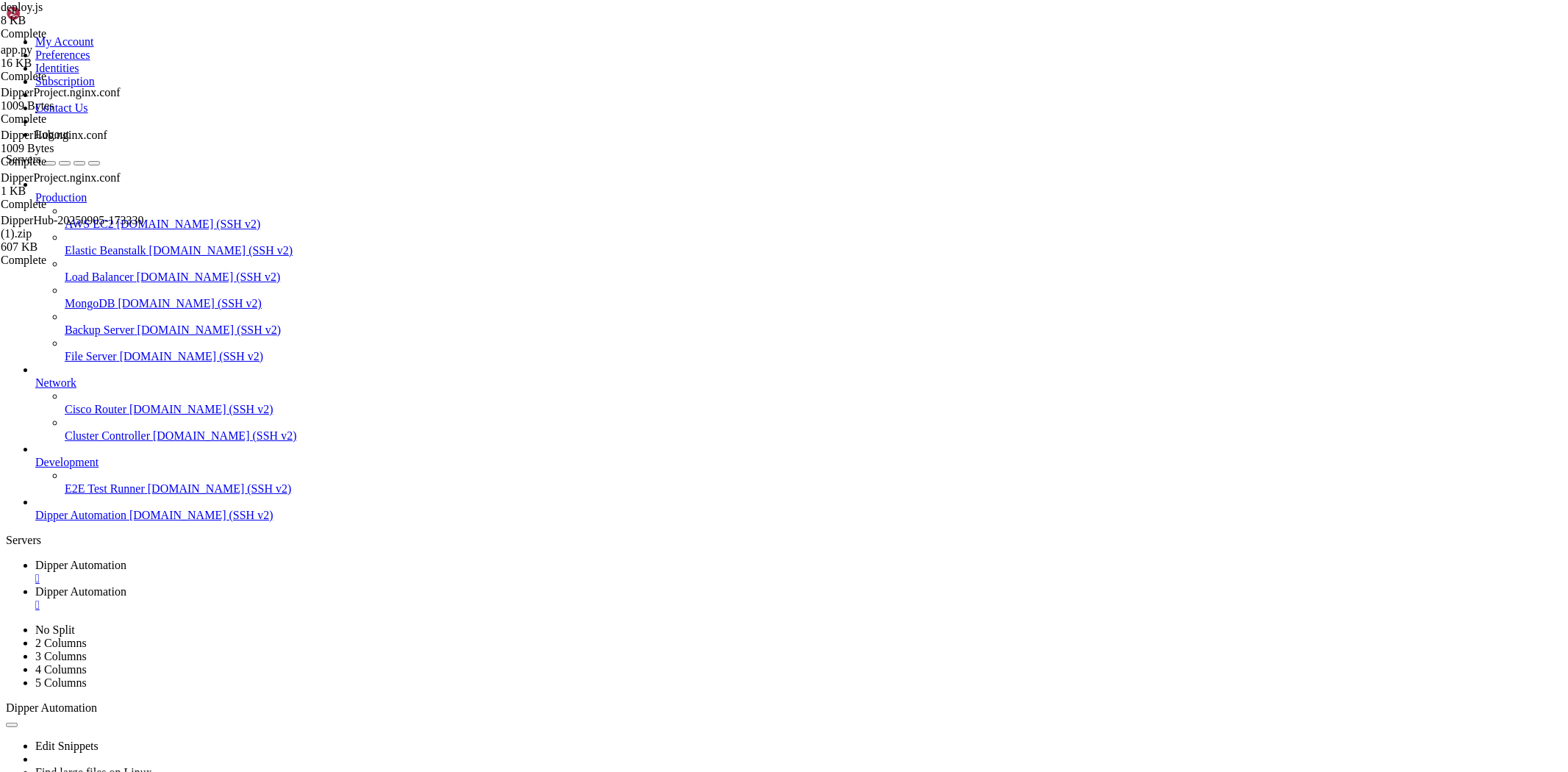
drag, startPoint x: 466, startPoint y: 48, endPoint x: 988, endPoint y: 48, distance: 522.0
type input "/etc/nginx/sites-available"
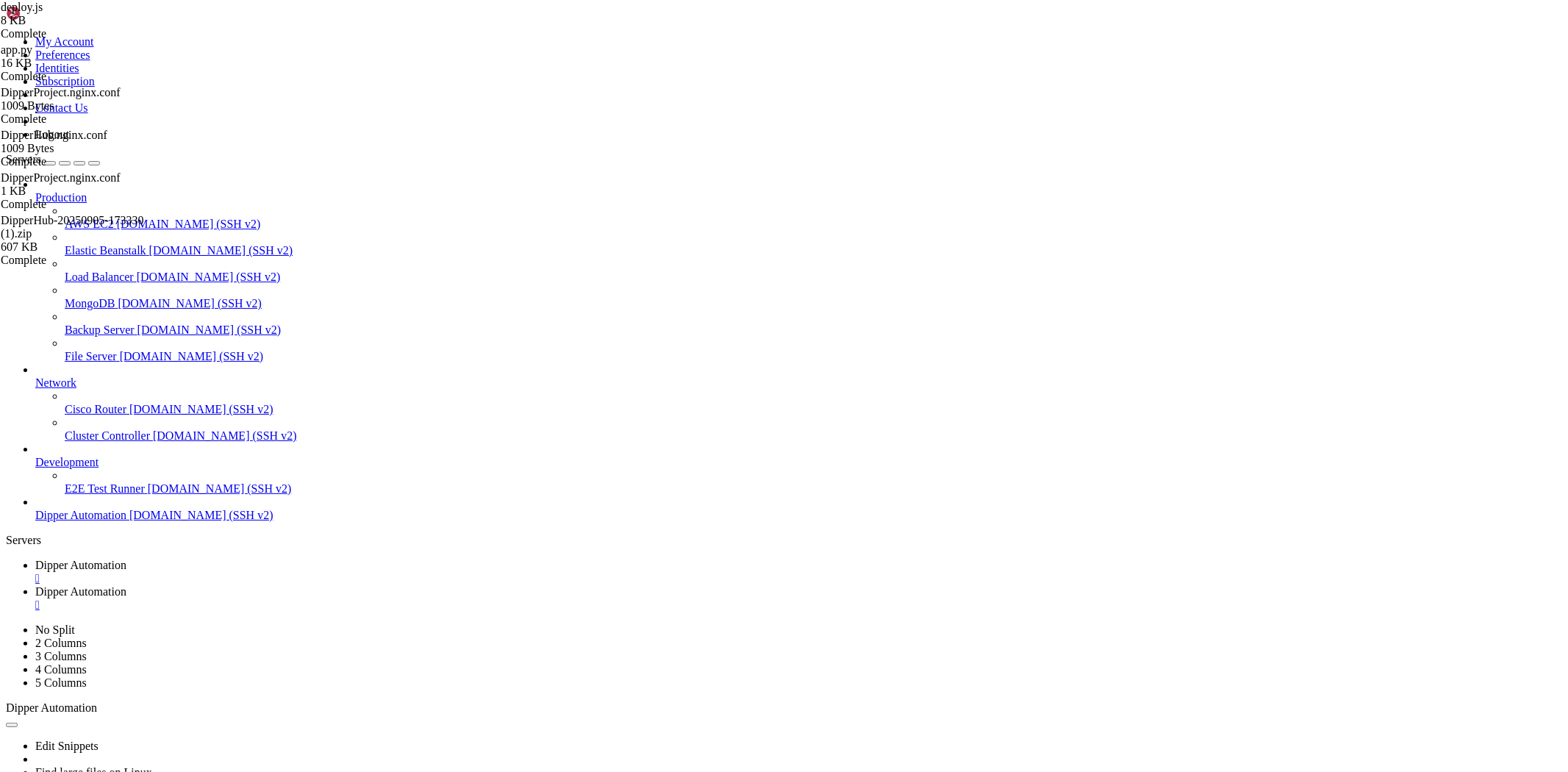
drag, startPoint x: 297, startPoint y: 175, endPoint x: 171, endPoint y: 107, distance: 143.2
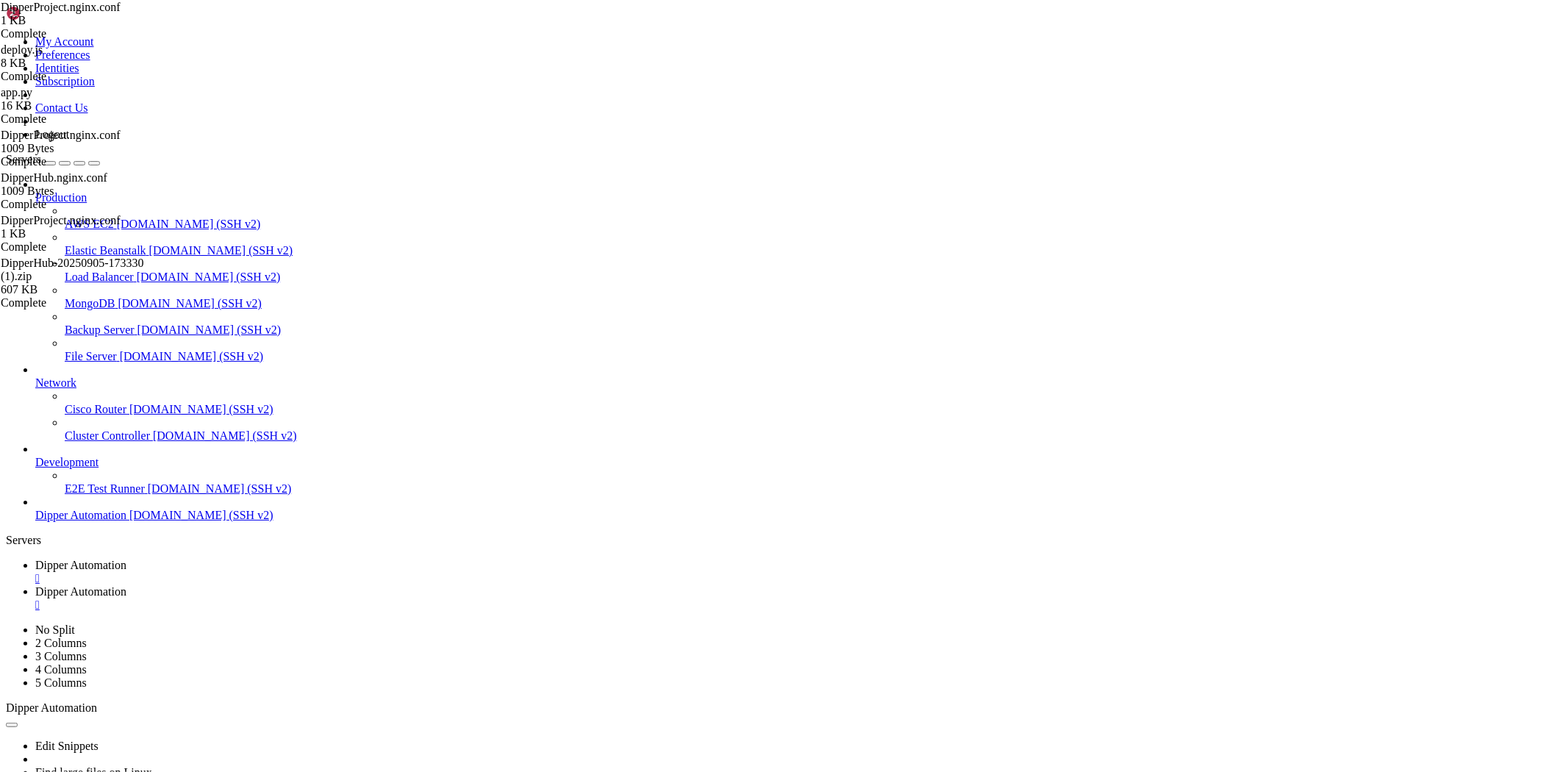
drag, startPoint x: 288, startPoint y: 180, endPoint x: 175, endPoint y: 105, distance: 135.6
type textarea "# === Arquivos estáticos de /public (raiz do site) === # URL /arquivo.png -> /r…"
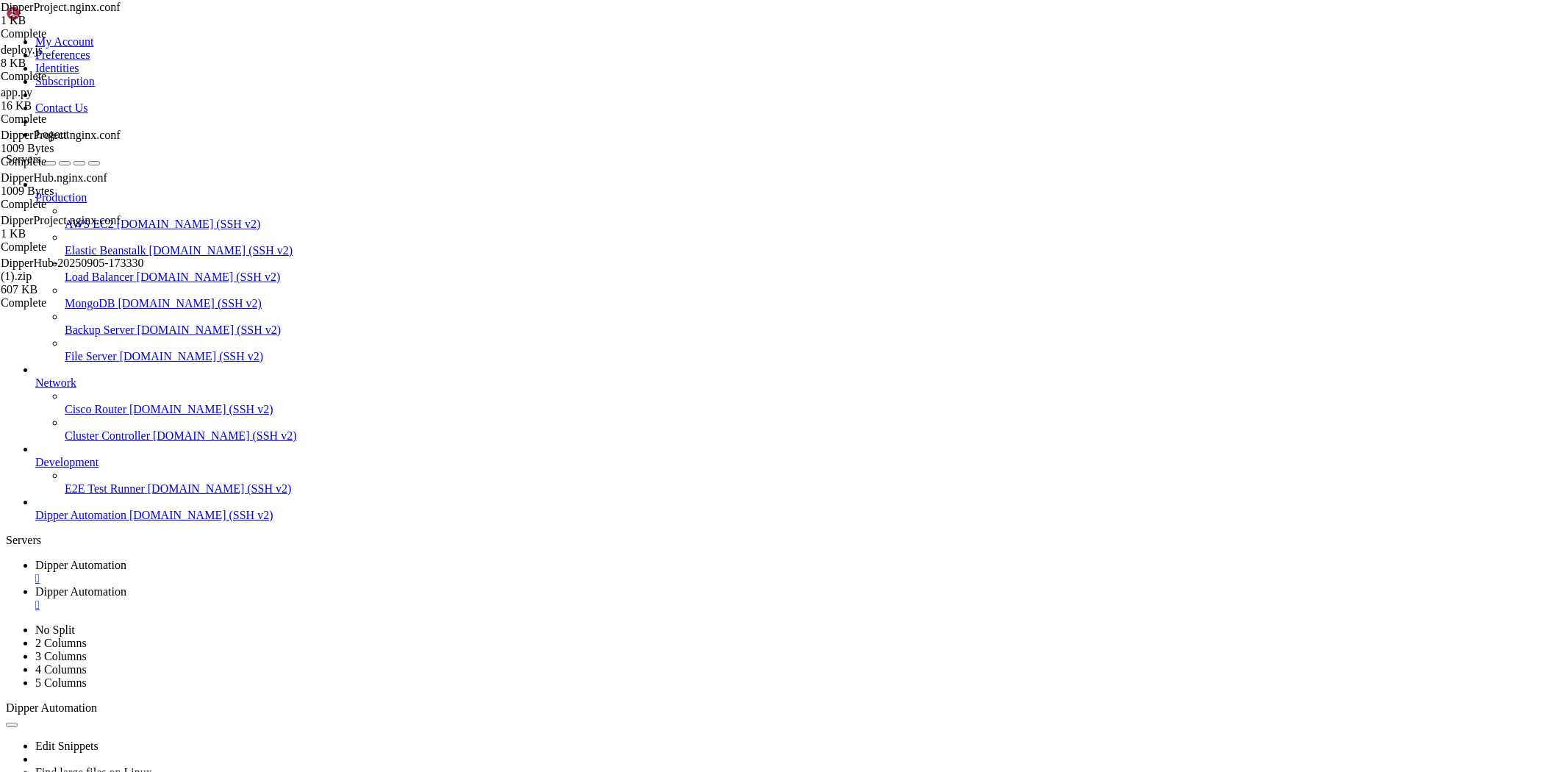
type textarea "server_name [DOMAIN_NAME];"
click at [127, 559] on span "Dipper Automation" at bounding box center [80, 565] width 91 height 13
click at [127, 585] on span "Dipper Automation" at bounding box center [80, 592] width 91 height 13
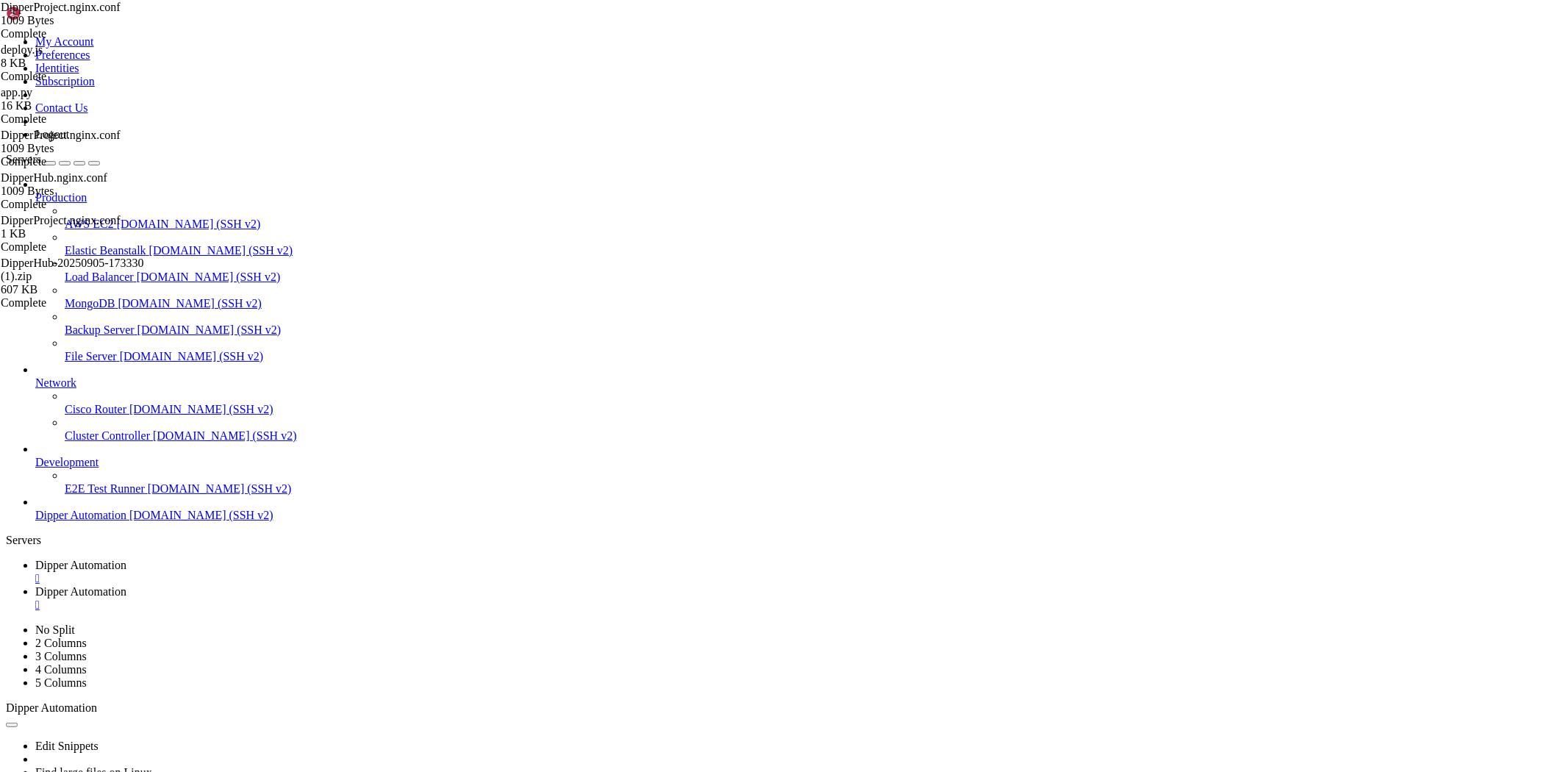
drag, startPoint x: 230, startPoint y: 49, endPoint x: 905, endPoint y: 34, distance: 675.2
drag, startPoint x: 292, startPoint y: 50, endPoint x: 338, endPoint y: 52, distance: 46.0
type input "/root/DipperProject"
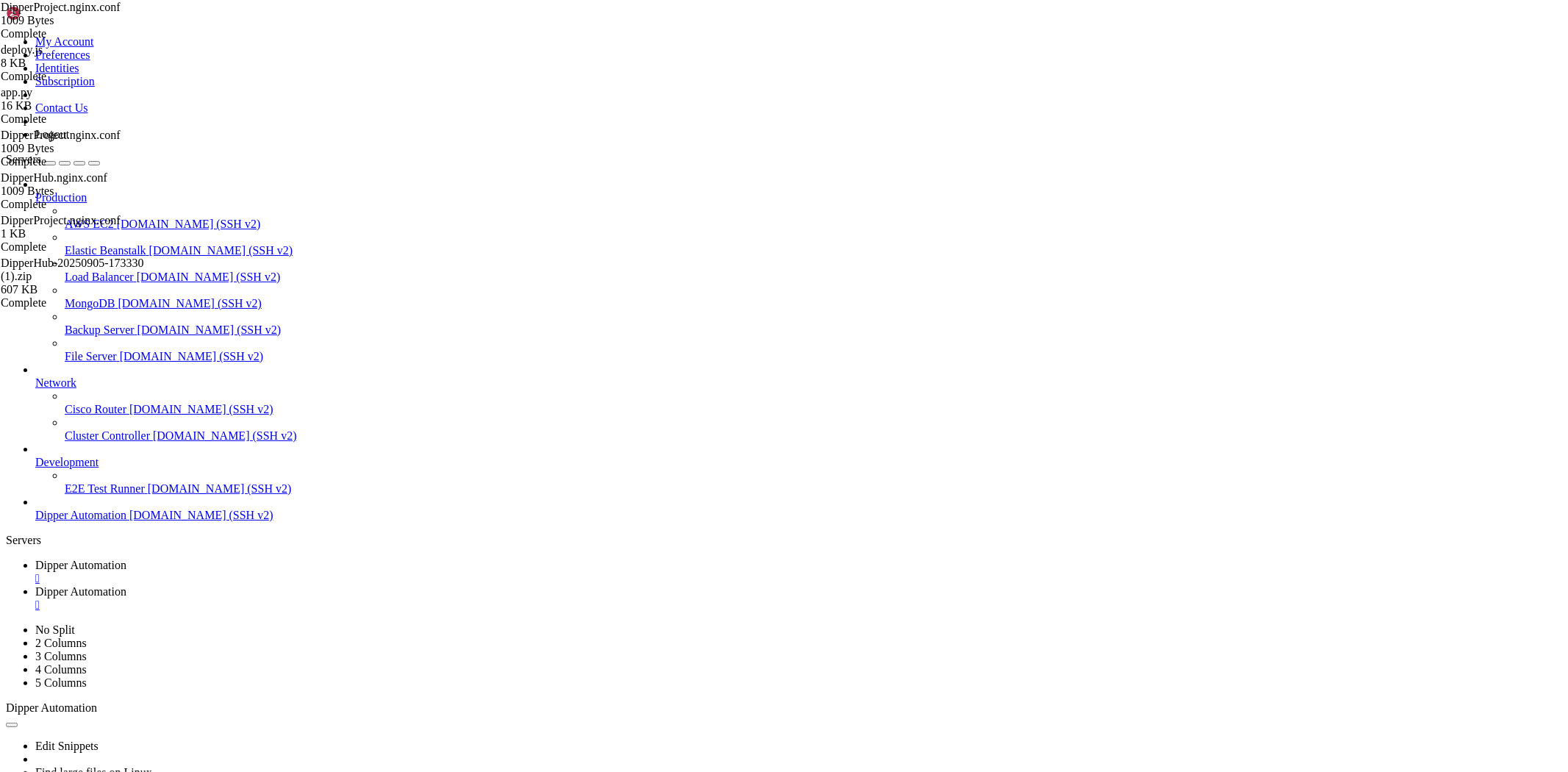
scroll to position [568, 0]
drag, startPoint x: 337, startPoint y: 178, endPoint x: 22, endPoint y: 103, distance: 323.8
type textarea "# === Arquivos estáticos de /public (raiz do site) === # URL /arquivo.png -> /r…"
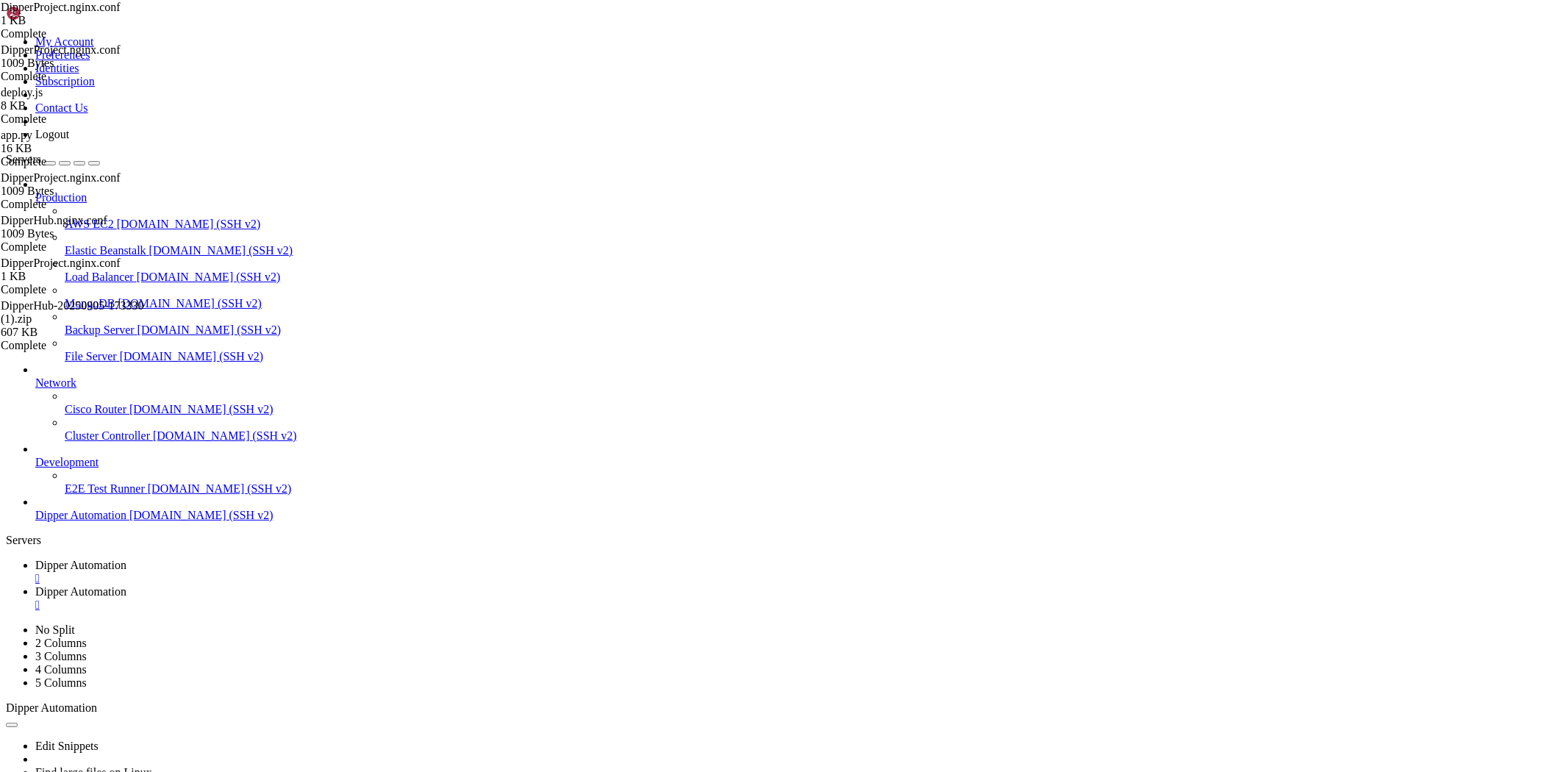
type textarea "server_name [DOMAIN_NAME];"
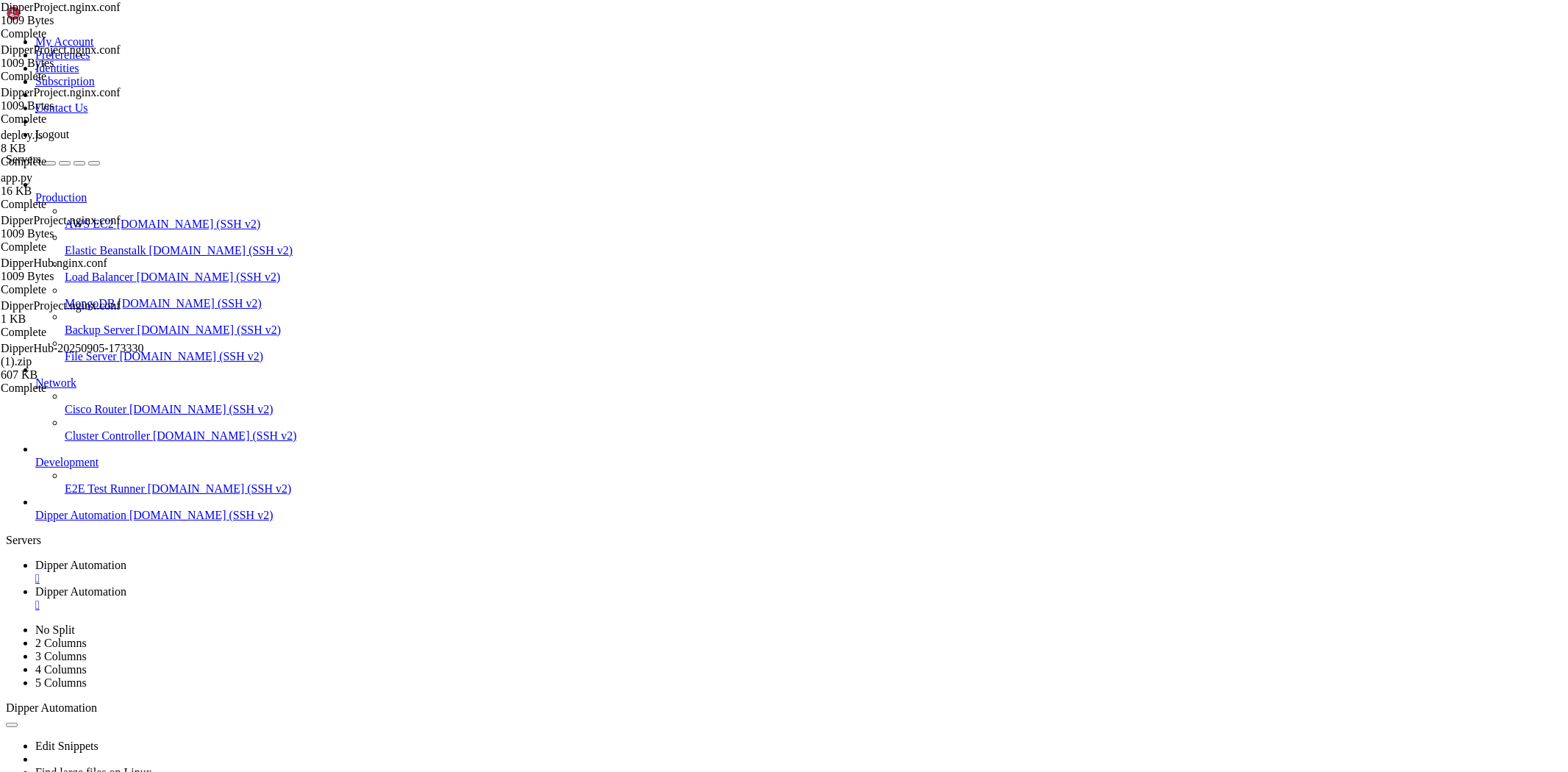
scroll to position [0, 0]
click at [127, 559] on span "Dipper Automation" at bounding box center [80, 565] width 91 height 13
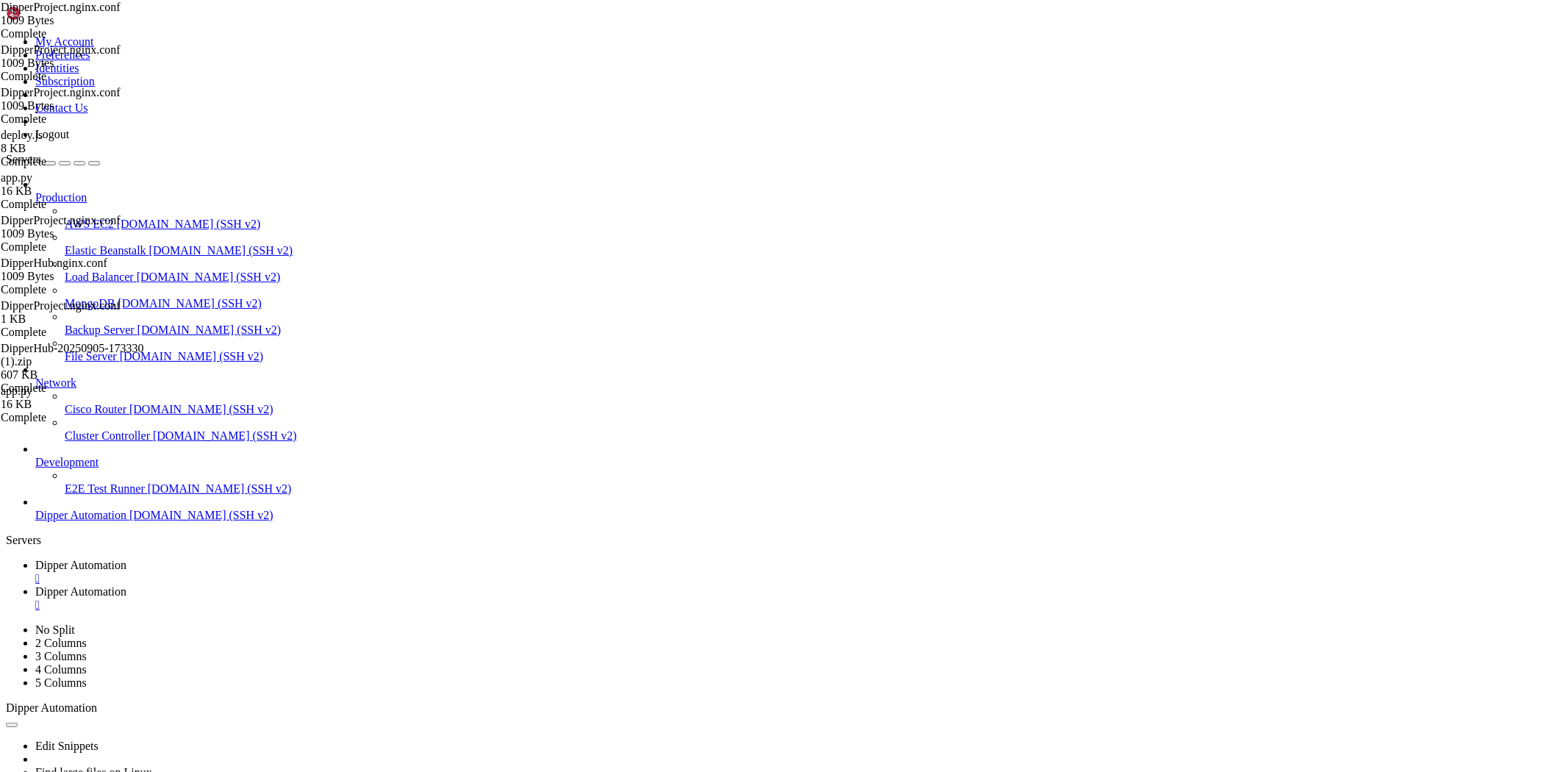
click at [127, 585] on span "Dipper Automation" at bounding box center [80, 592] width 91 height 13
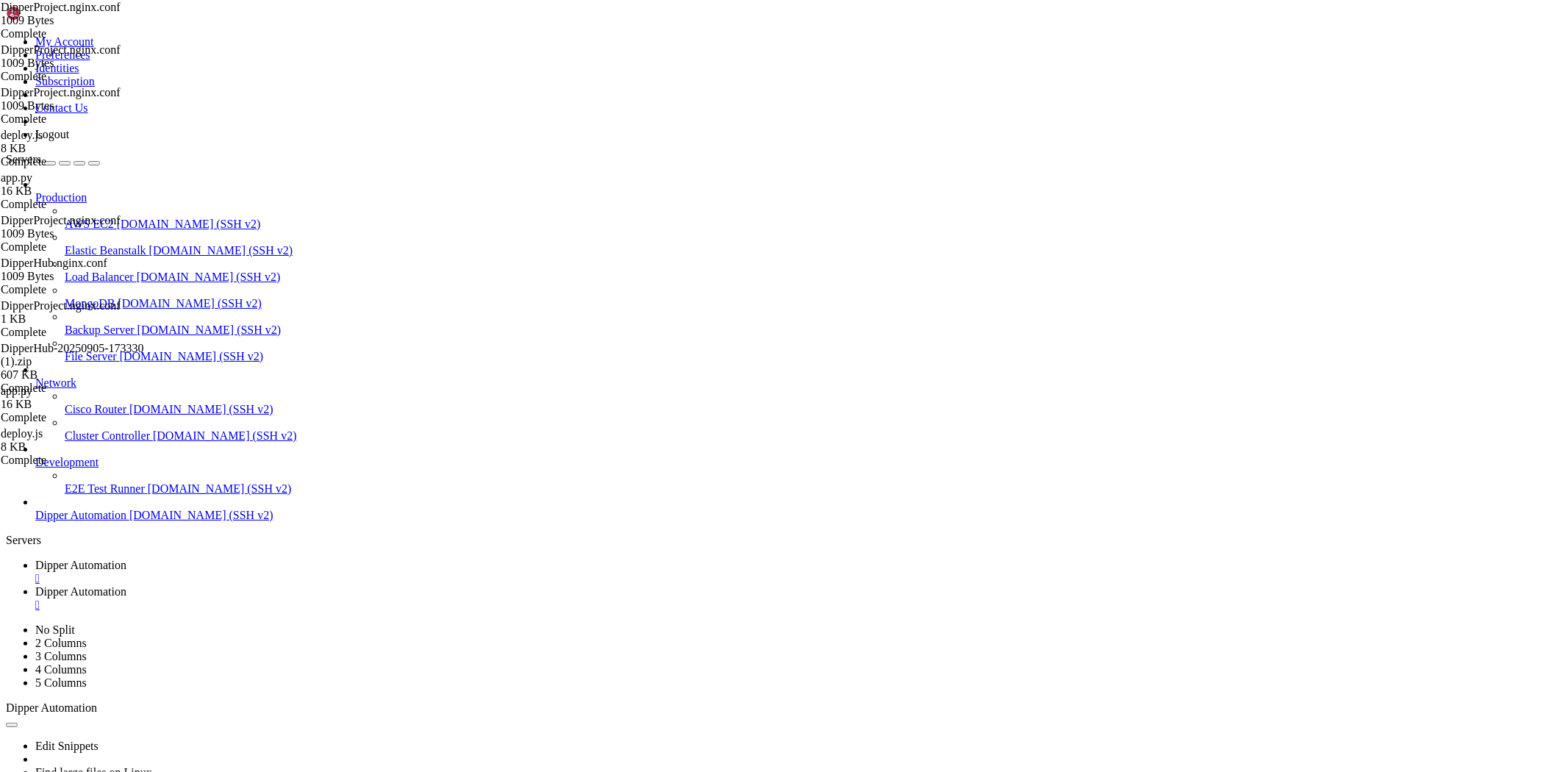
drag, startPoint x: 228, startPoint y: 12, endPoint x: 273, endPoint y: 55, distance: 62.2
click at [127, 559] on span "Dipper Automation" at bounding box center [80, 565] width 91 height 13
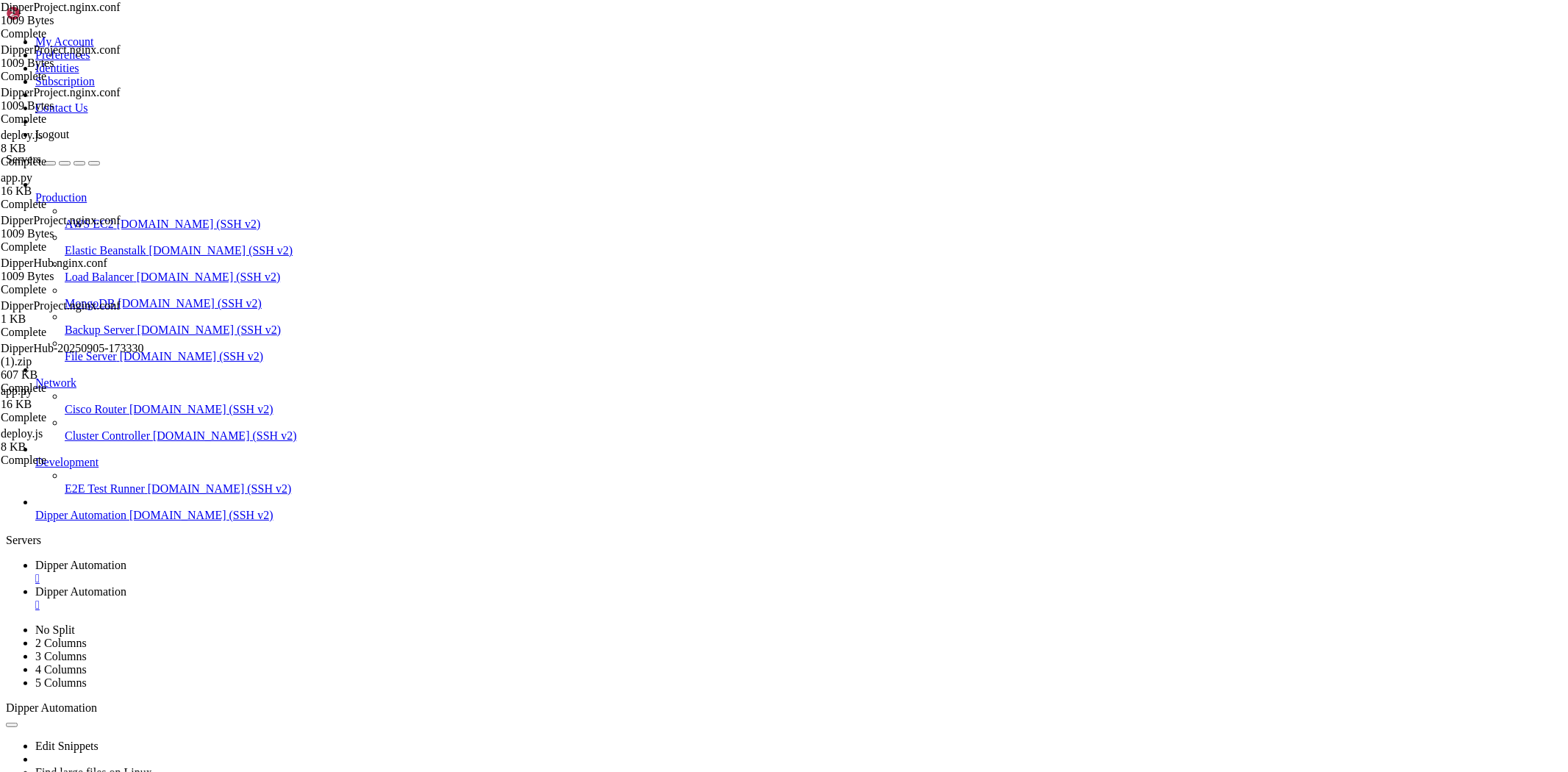
scroll to position [13734, 0]
click at [127, 585] on span "Dipper Automation" at bounding box center [80, 592] width 91 height 13
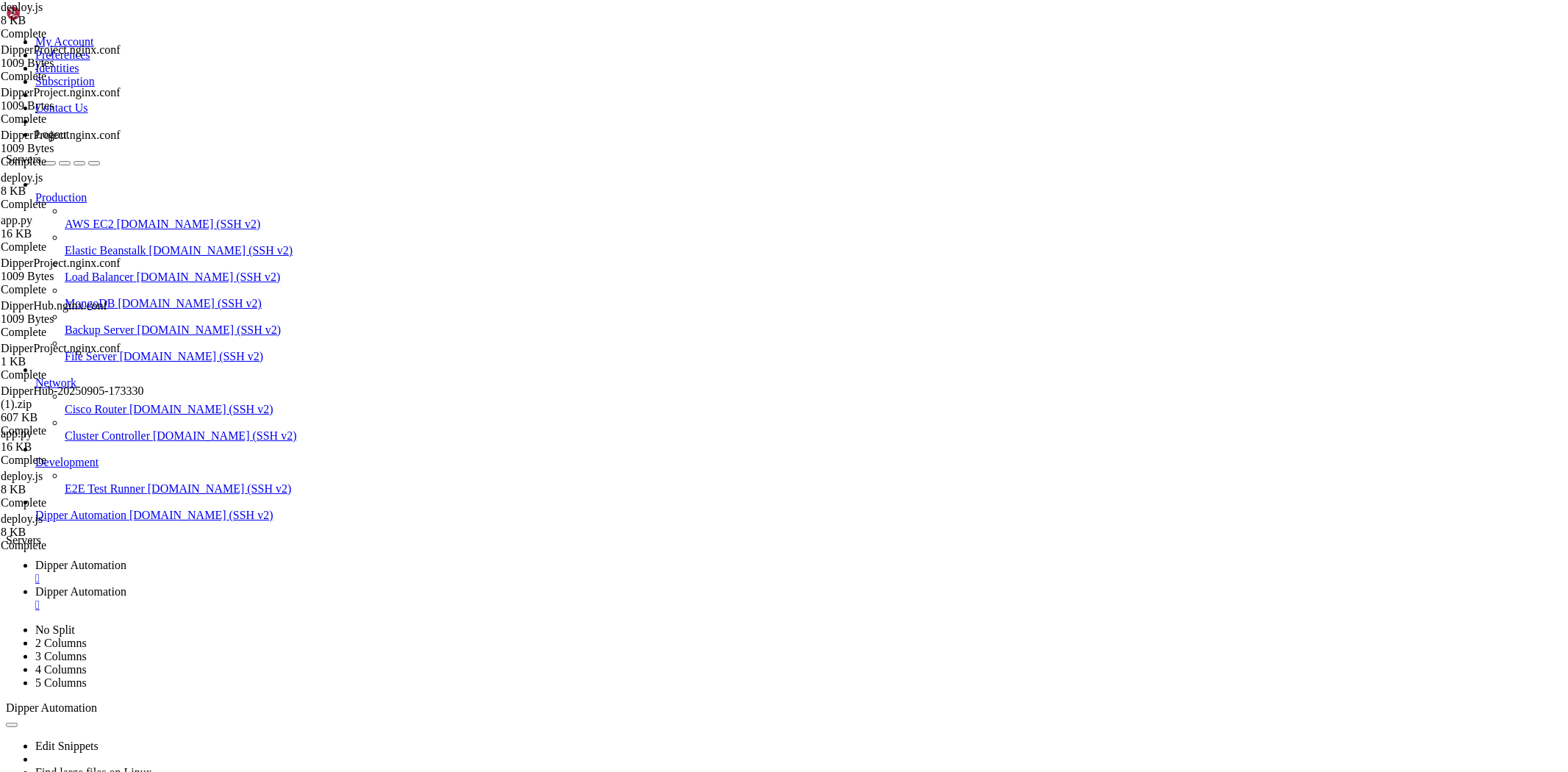
type input "/root/DipperProject/backend"
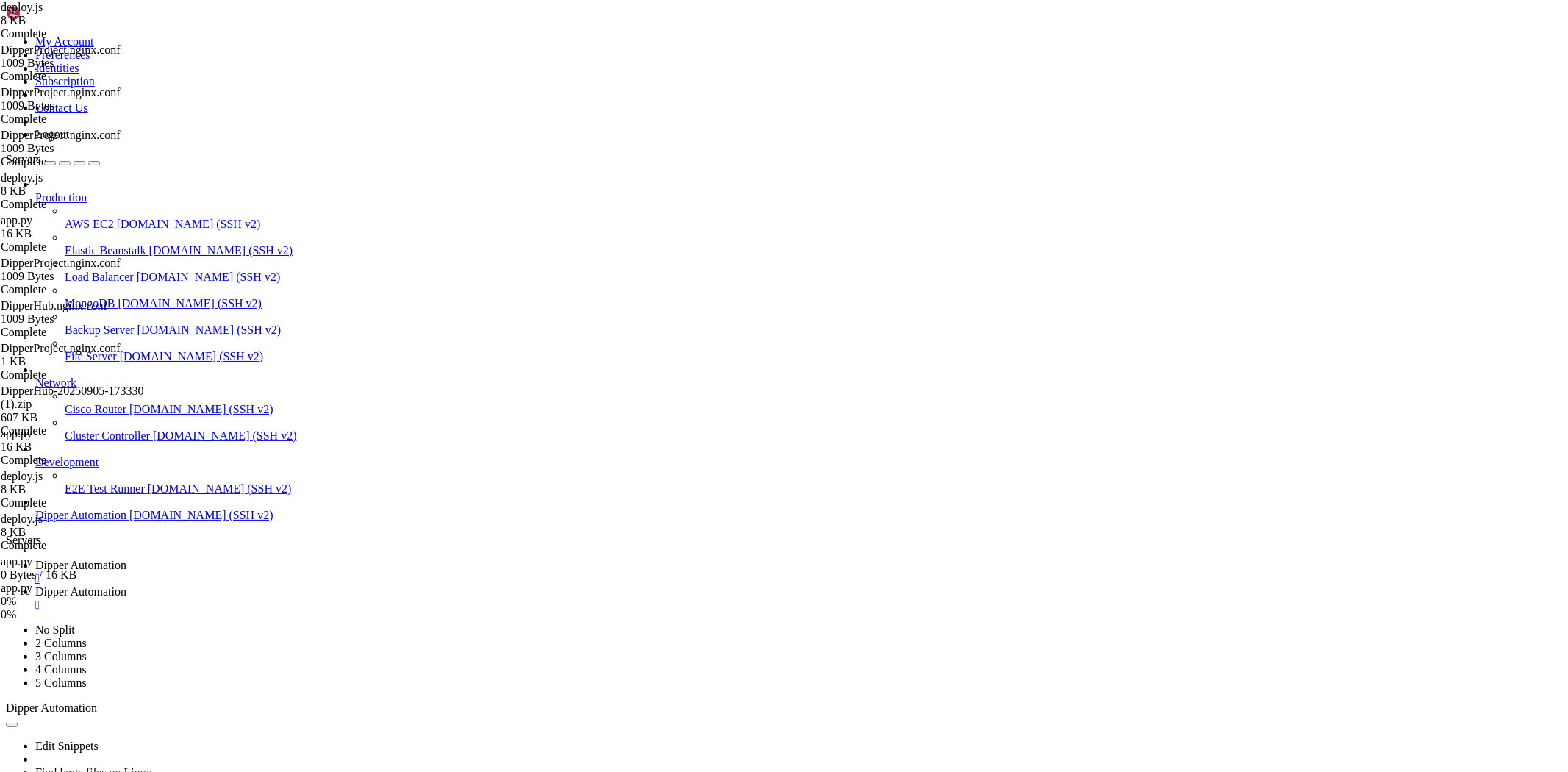
click at [232, 559] on link "Dipper Automation " at bounding box center [798, 572] width 1527 height 27
click at [388, 585] on link "Dipper Automation " at bounding box center [798, 599] width 1527 height 27
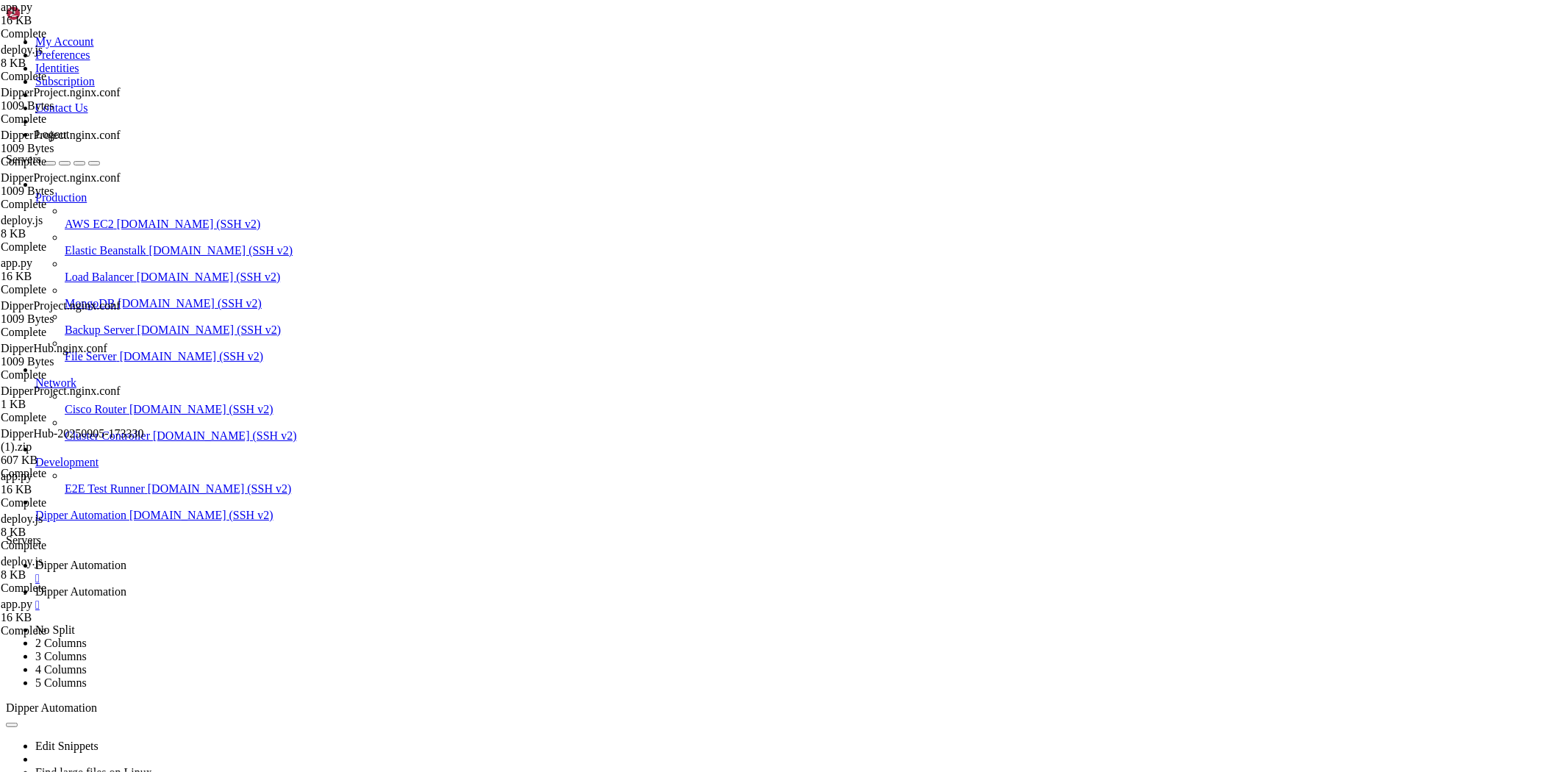
scroll to position [3398, 0]
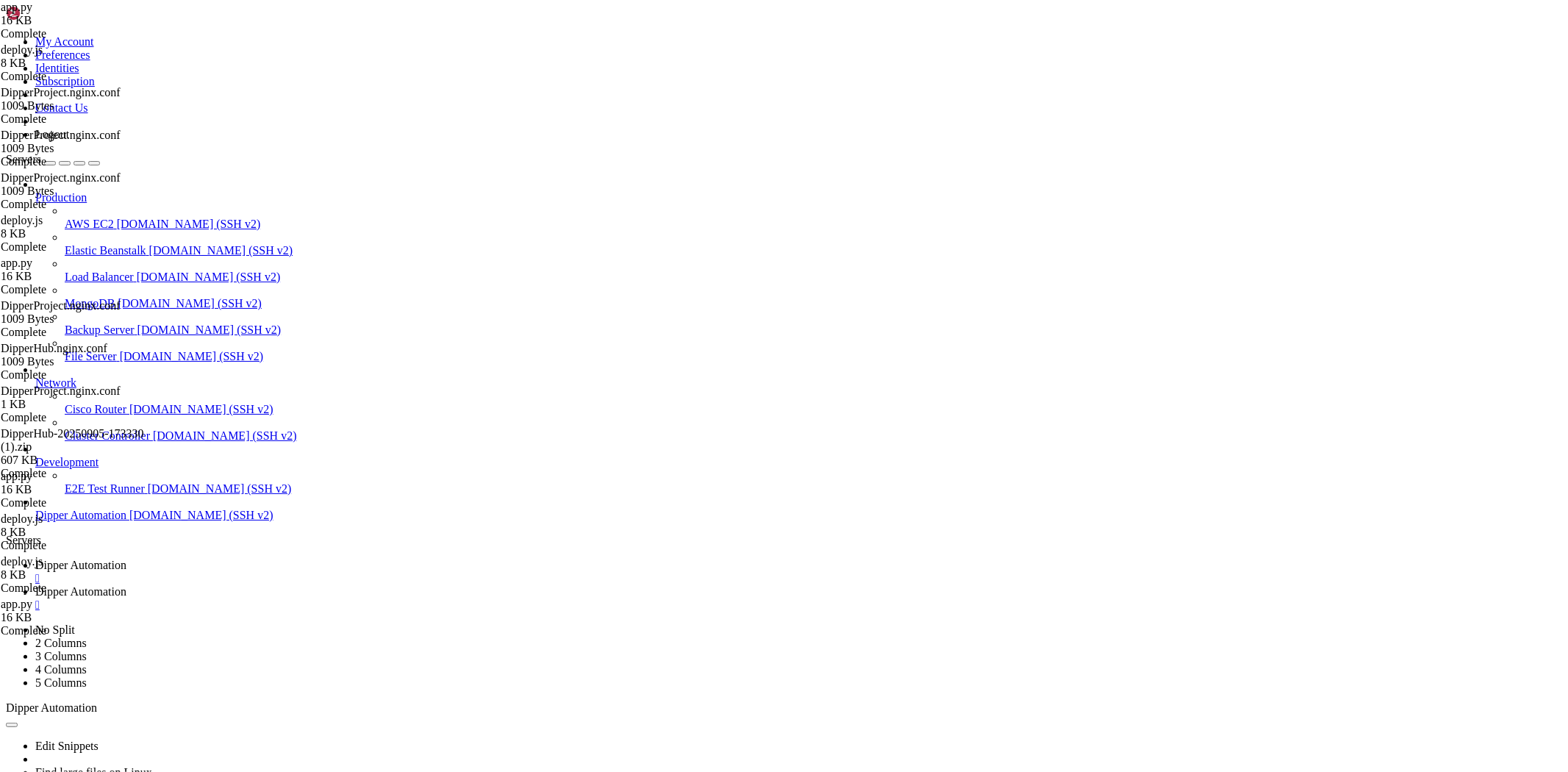
type textarea "port = int(os.environ.get('BACKEND_PORT', 2101))"
click at [246, 559] on link "Dipper Automation " at bounding box center [798, 572] width 1527 height 27
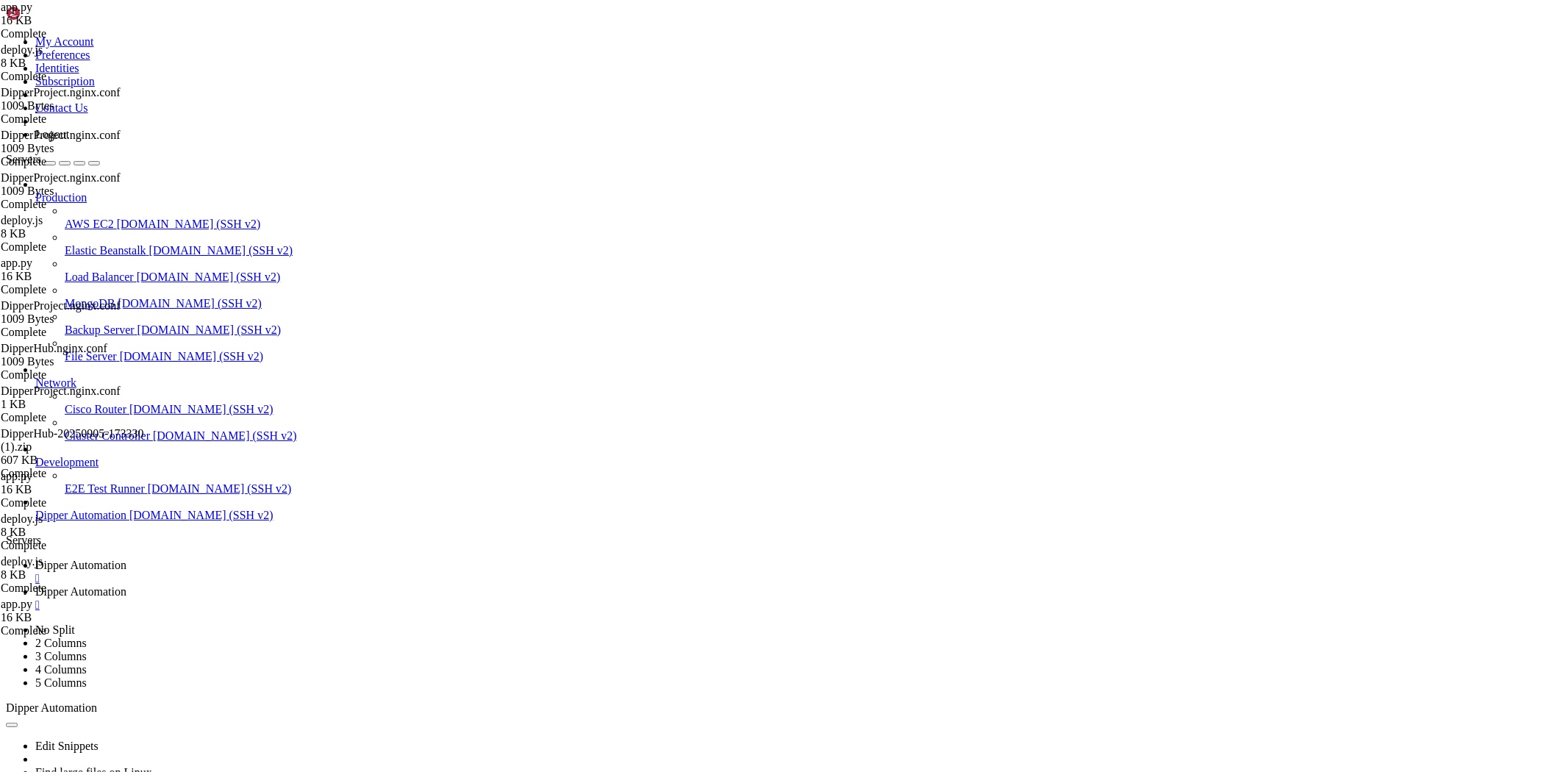
scroll to position [17821, 0]
click at [373, 585] on link "Dipper Automation " at bounding box center [798, 599] width 1527 height 27
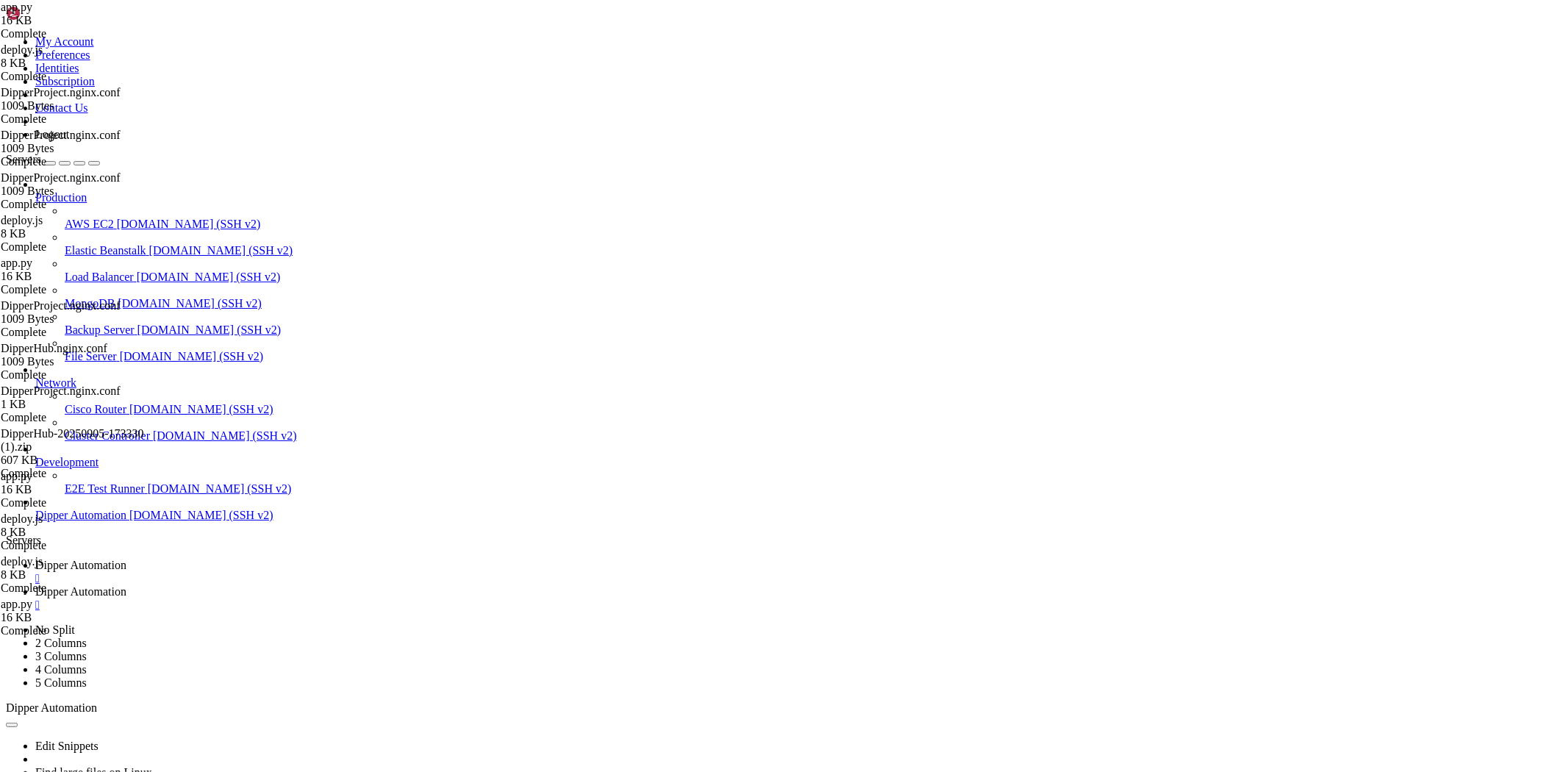
type input "/root/DipperProject/app/login/_components"
click at [127, 559] on span "Dipper Automation" at bounding box center [80, 565] width 91 height 13
click at [127, 585] on span "Dipper Automation" at bounding box center [80, 592] width 91 height 13
drag, startPoint x: 248, startPoint y: 20, endPoint x: 418, endPoint y: 363, distance: 382.8
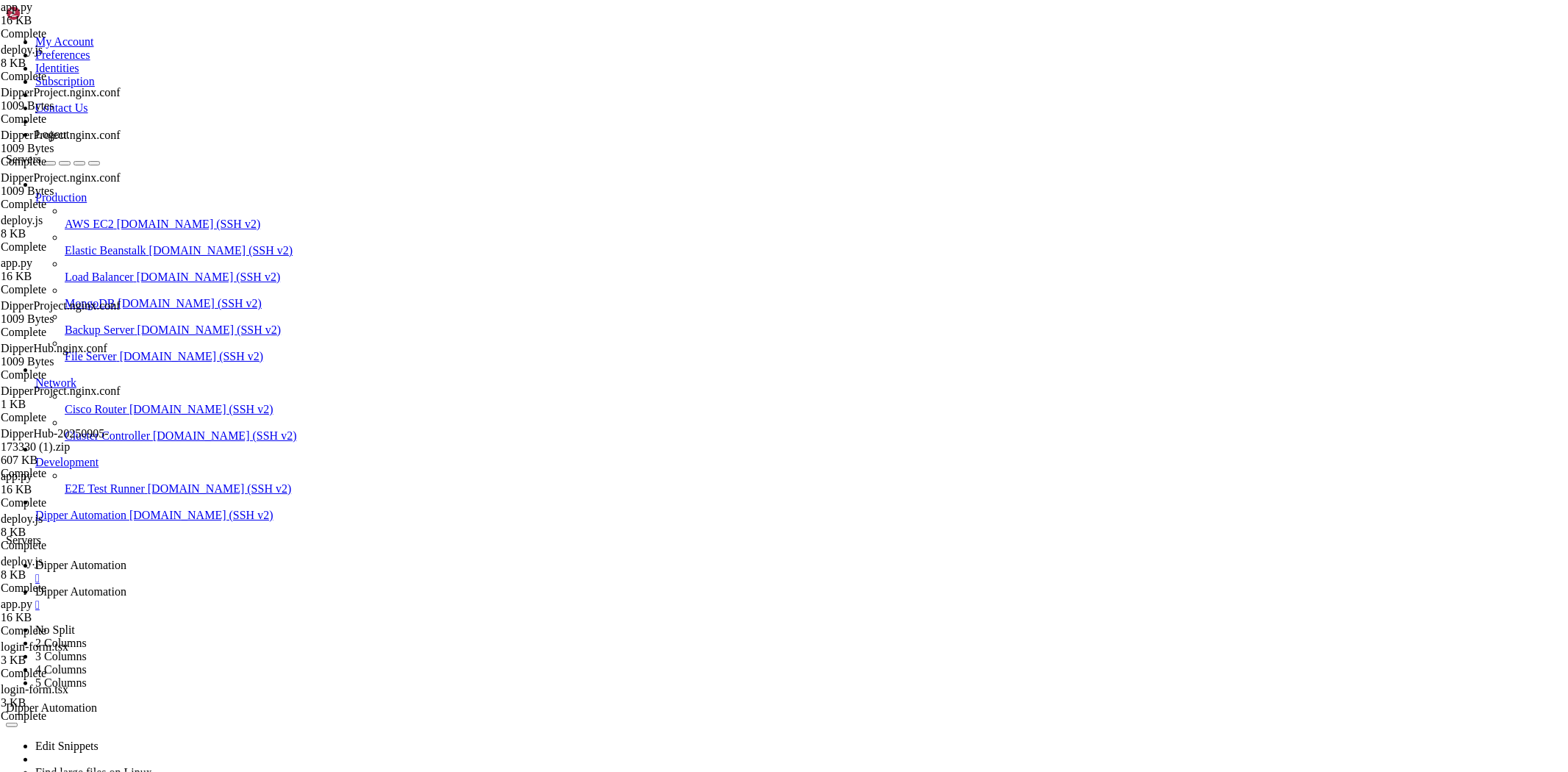
click at [127, 559] on span "Dipper Automation" at bounding box center [80, 565] width 91 height 13
